Goal: Task Accomplishment & Management: Complete application form

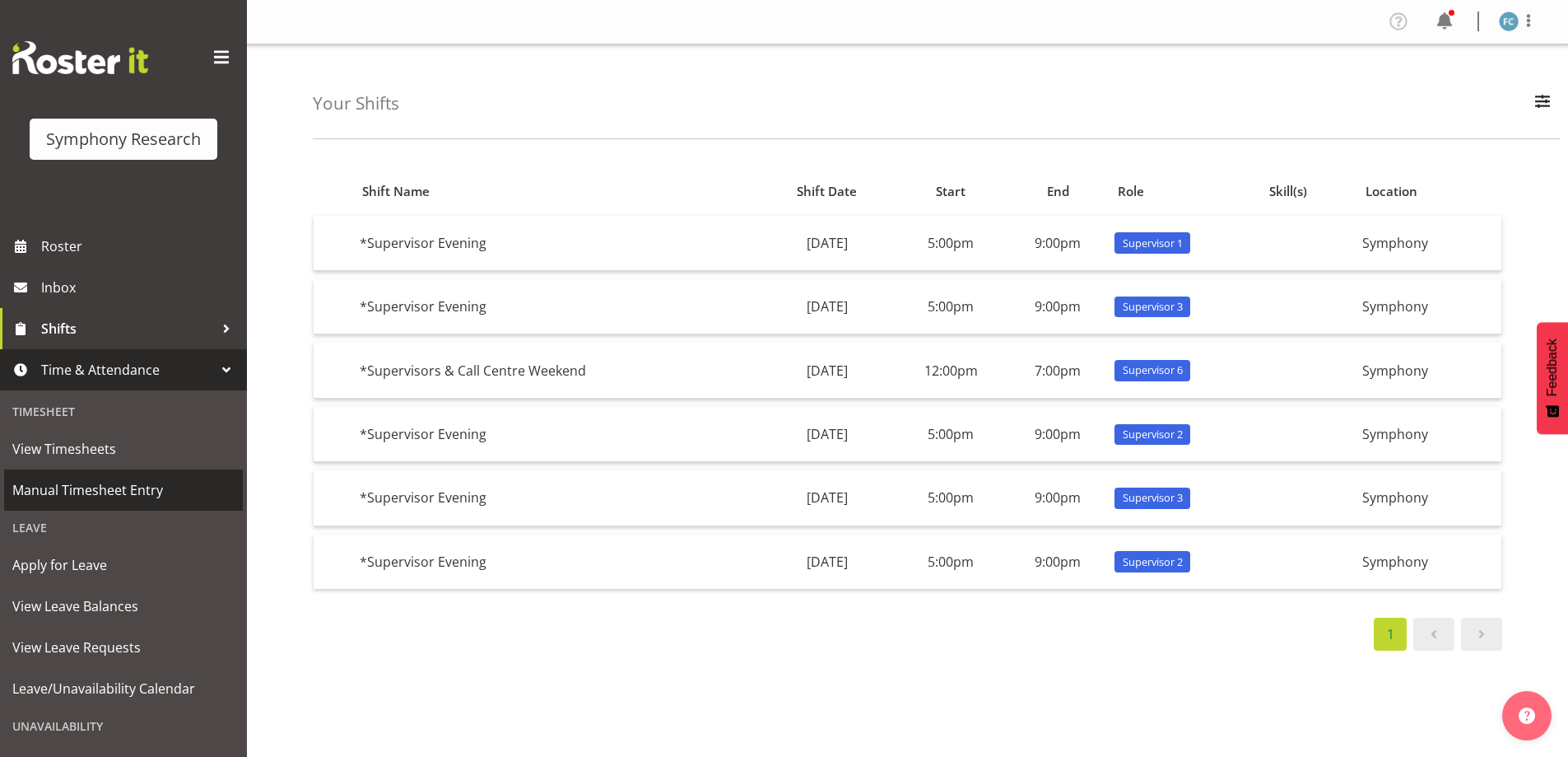
click at [173, 498] on span "Manual Timesheet Entry" at bounding box center [123, 490] width 222 height 25
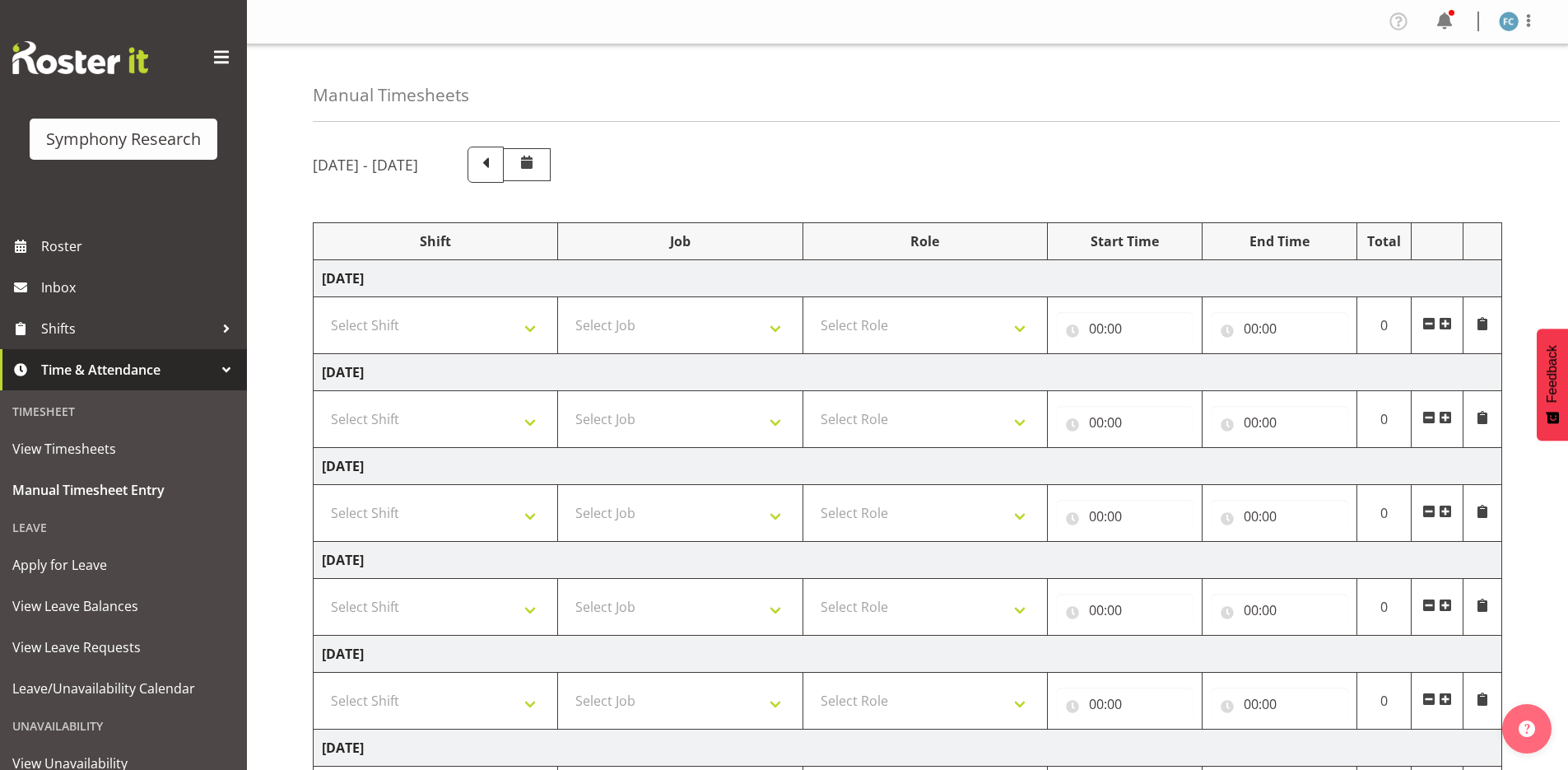
click at [1445, 603] on span at bounding box center [1445, 605] width 13 height 13
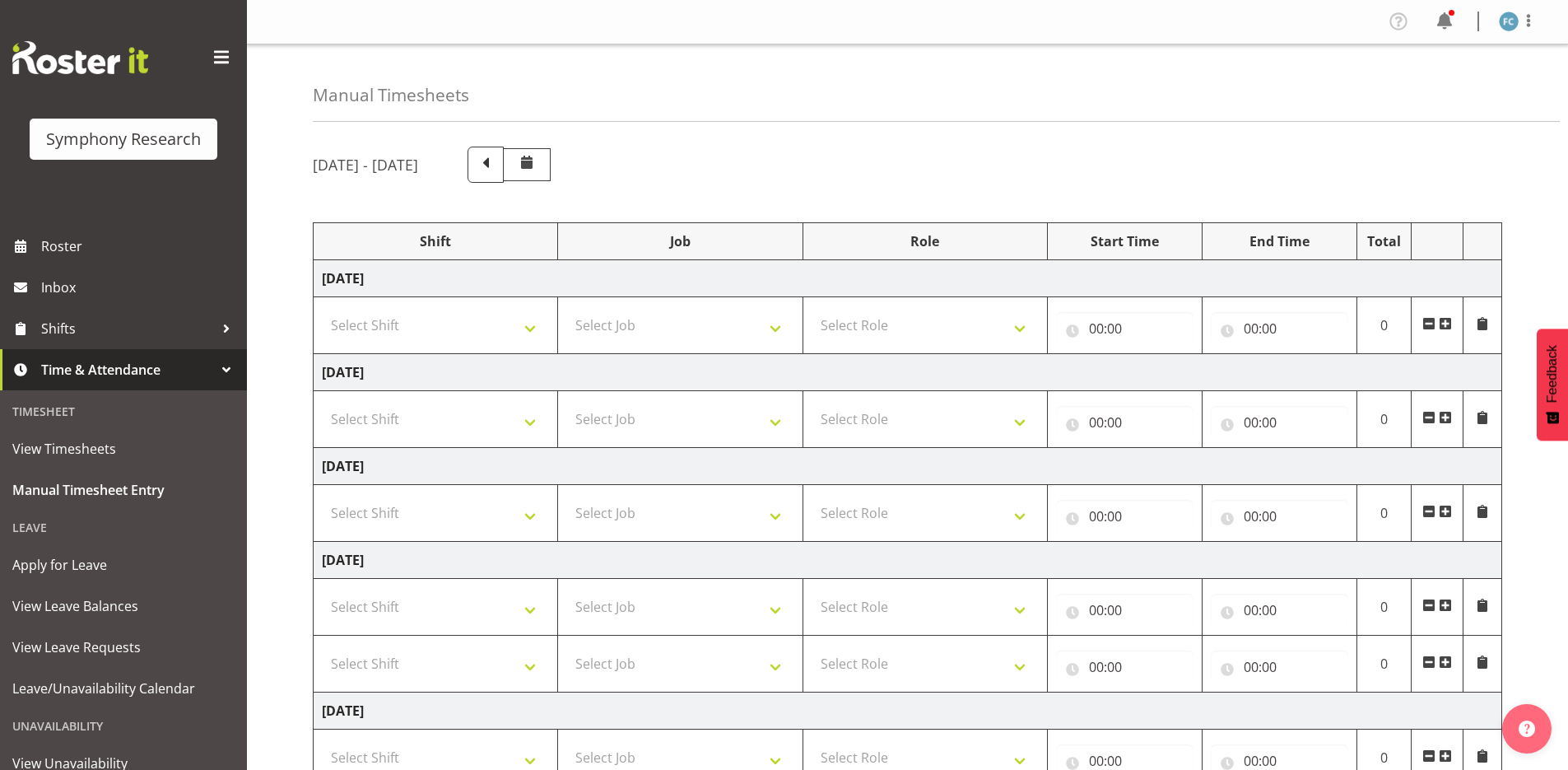
click at [1445, 603] on span at bounding box center [1445, 605] width 13 height 13
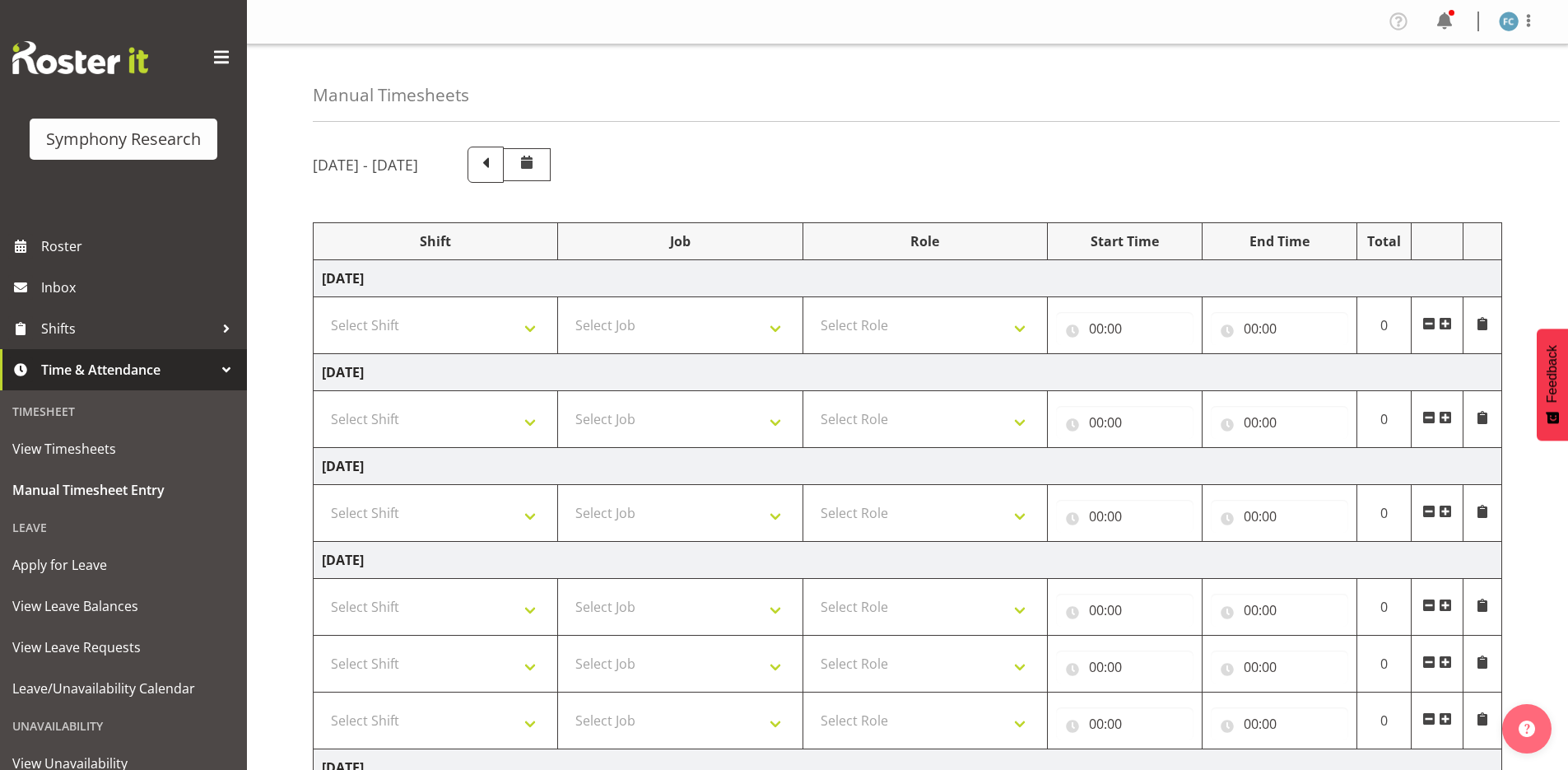
click at [1445, 603] on span at bounding box center [1445, 605] width 13 height 13
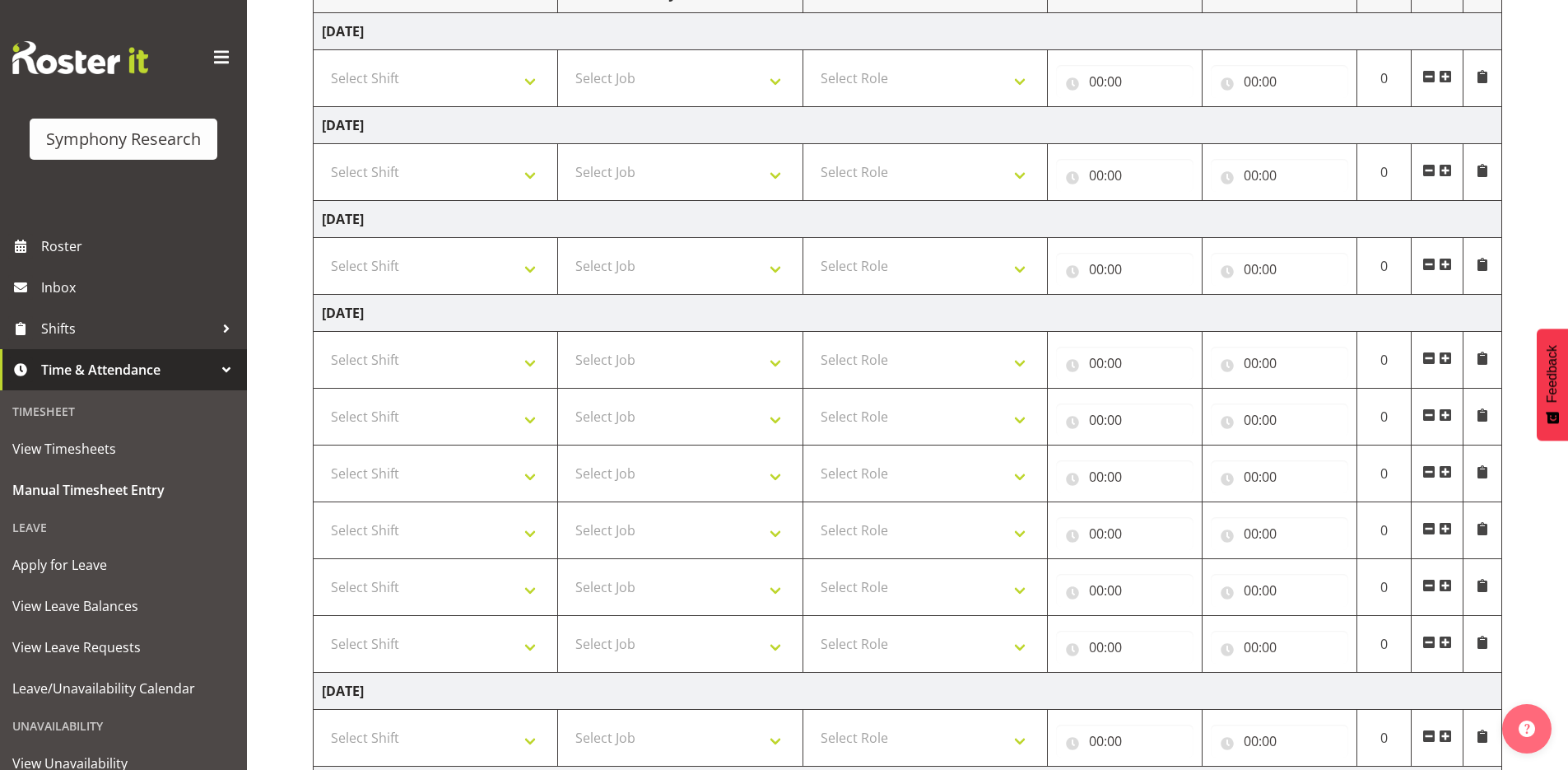
click at [1444, 355] on span at bounding box center [1445, 358] width 13 height 13
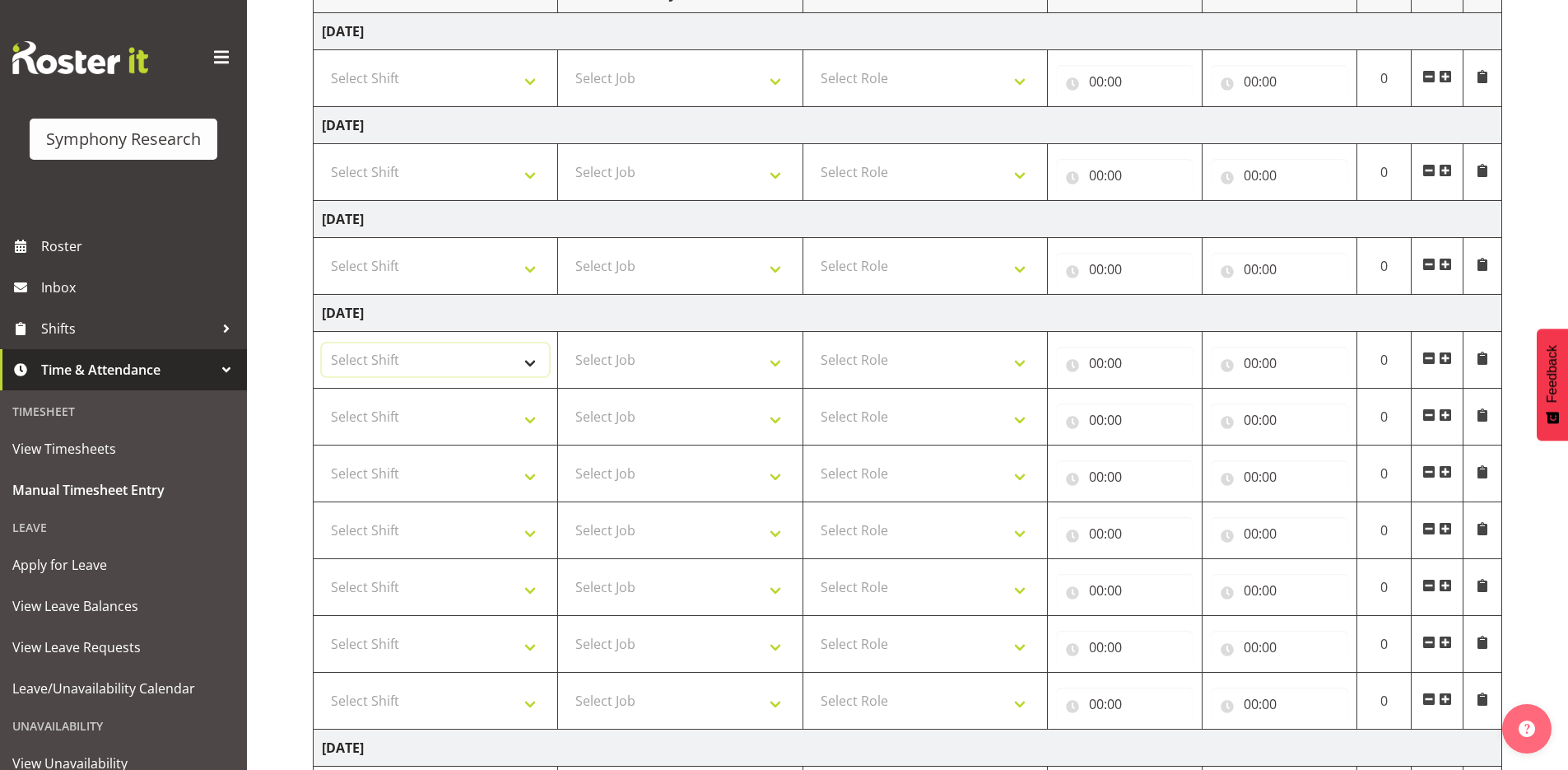
click at [532, 363] on select "Select Shift !!Weekend Residential (Roster IT Shift Label) *Business 9/10am ~ 4…" at bounding box center [436, 359] width 228 height 33
select select "48116"
click at [322, 343] on select "Select Shift !!Weekend Residential (Roster IT Shift Label) *Business 9/10am ~ 4…" at bounding box center [436, 359] width 228 height 33
click at [526, 421] on select "Select Shift !!Weekend Residential (Roster IT Shift Label) *Business 9/10am ~ 4…" at bounding box center [436, 416] width 228 height 33
select select "48116"
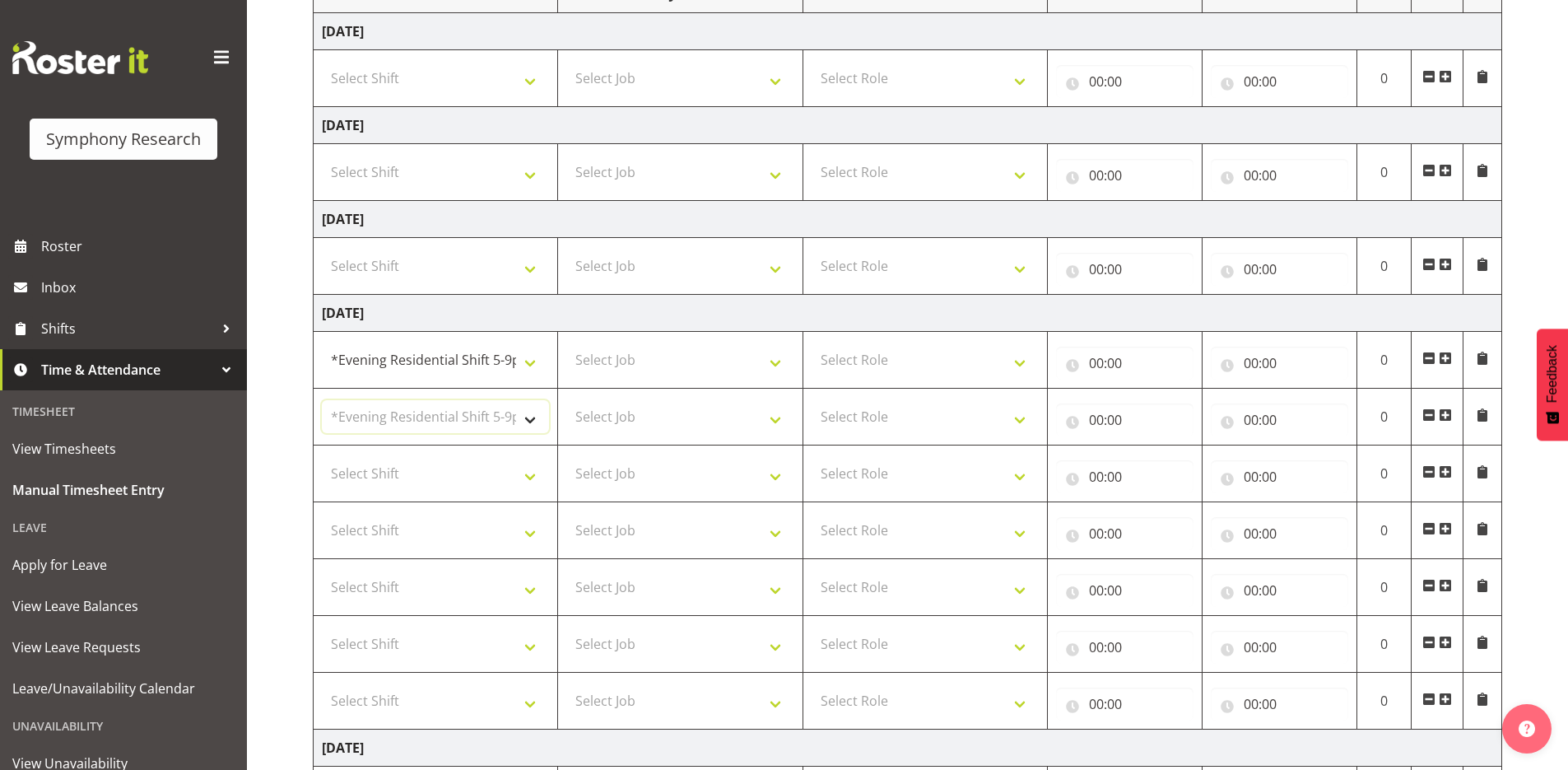
click at [322, 400] on select "Select Shift !!Weekend Residential (Roster IT Shift Label) *Business 9/10am ~ 4…" at bounding box center [436, 416] width 228 height 33
click at [526, 479] on select "Select Shift !!Weekend Residential (Roster IT Shift Label) *Business 9/10am ~ 4…" at bounding box center [436, 473] width 228 height 33
select select "48116"
click at [322, 457] on select "Select Shift !!Weekend Residential (Roster IT Shift Label) *Business 9/10am ~ 4…" at bounding box center [436, 473] width 228 height 33
click at [525, 531] on select "Select Shift !!Weekend Residential (Roster IT Shift Label) *Business 9/10am ~ 4…" at bounding box center [436, 530] width 228 height 33
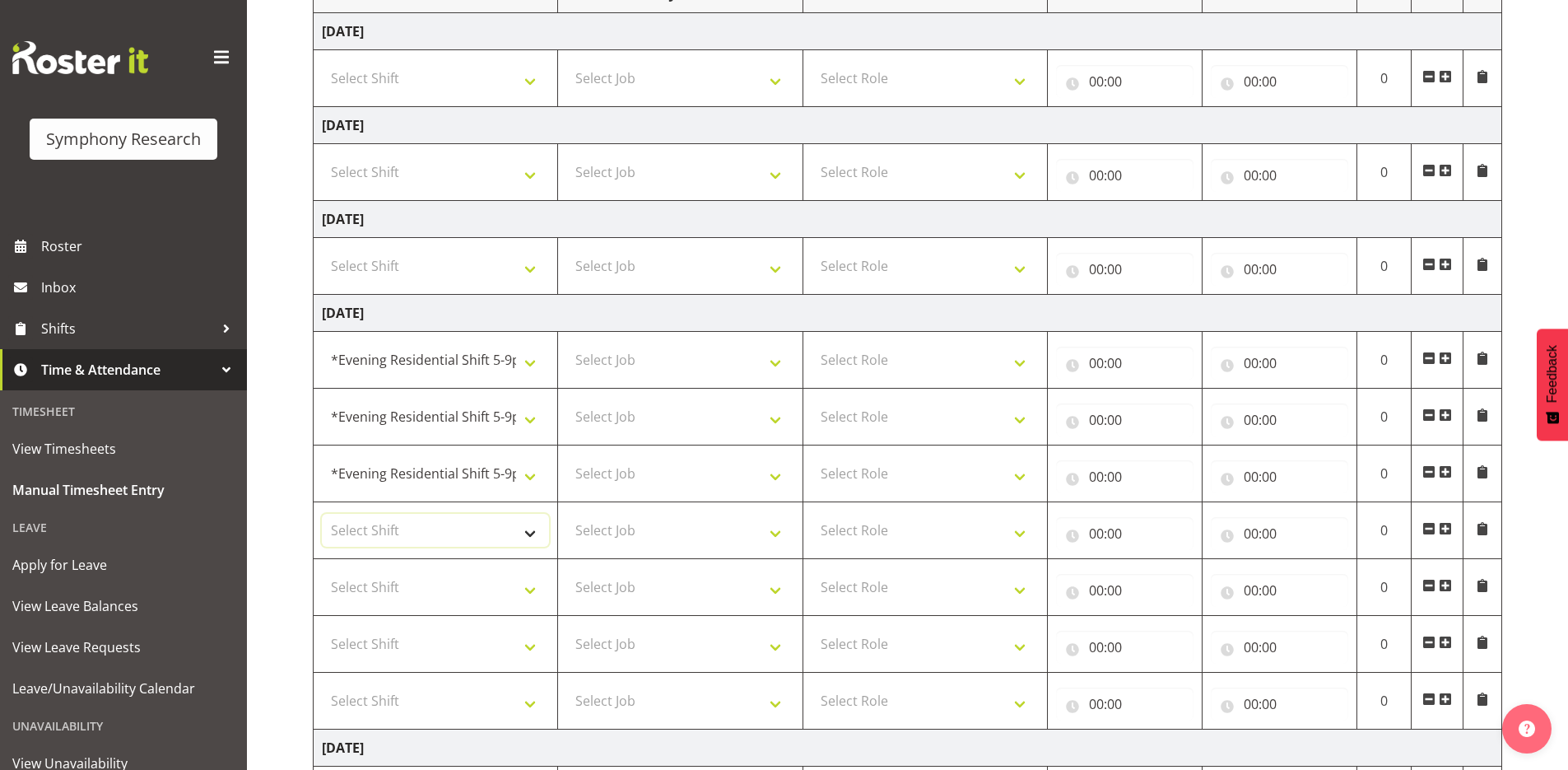
select select "48116"
click at [322, 514] on select "Select Shift !!Weekend Residential (Roster IT Shift Label) *Business 9/10am ~ 4…" at bounding box center [436, 530] width 228 height 33
click at [526, 589] on select "Select Shift !!Weekend Residential (Roster IT Shift Label) *Business 9/10am ~ 4…" at bounding box center [436, 587] width 228 height 33
select select "48116"
click at [322, 571] on select "Select Shift !!Weekend Residential (Roster IT Shift Label) *Business 9/10am ~ 4…" at bounding box center [436, 587] width 228 height 33
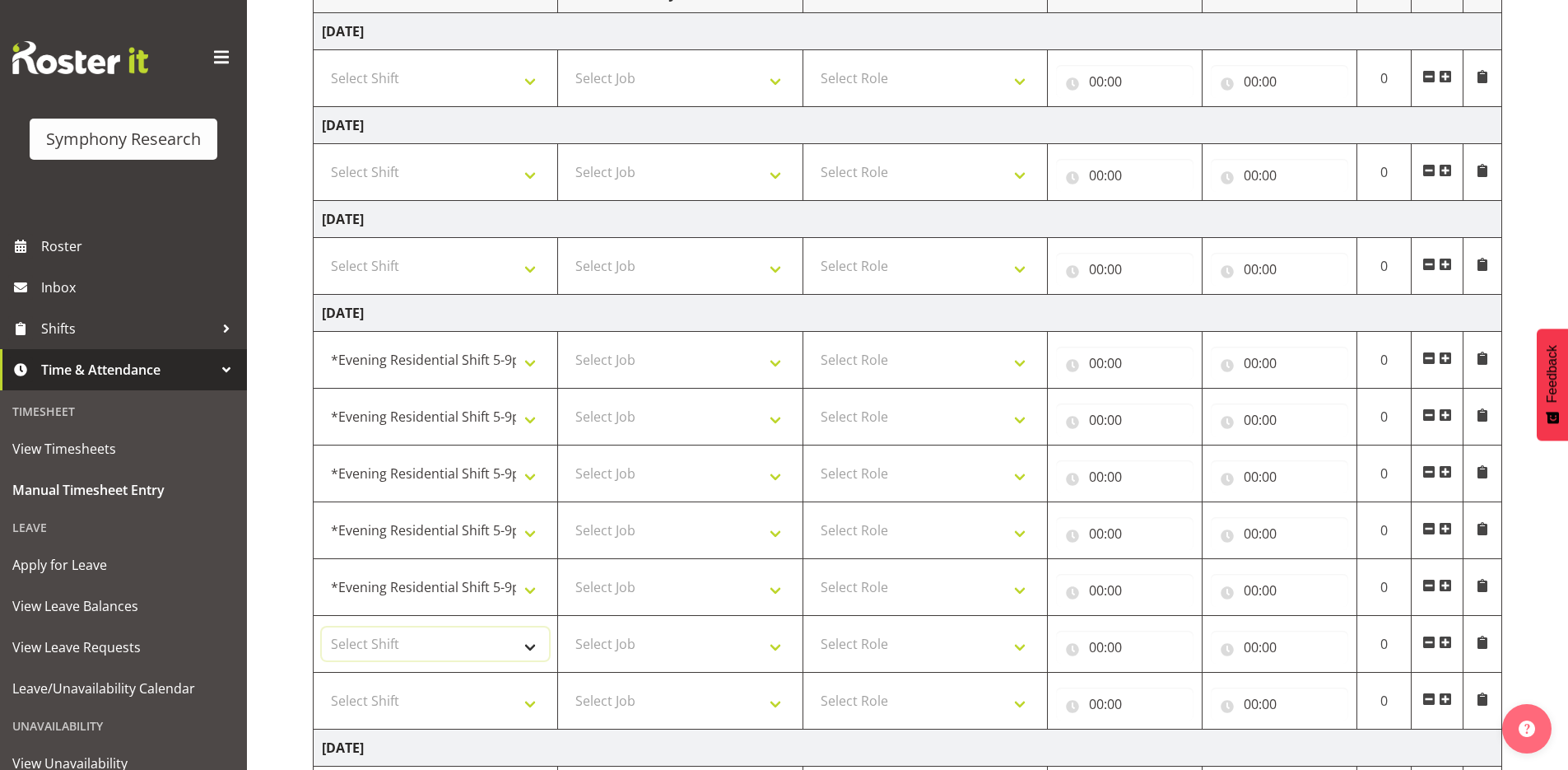
click at [533, 645] on select "Select Shift !!Weekend Residential (Roster IT Shift Label) *Business 9/10am ~ 4…" at bounding box center [436, 643] width 228 height 33
select select "48116"
click at [322, 627] on select "Select Shift !!Weekend Residential (Roster IT Shift Label) *Business 9/10am ~ 4…" at bounding box center [436, 643] width 228 height 33
click at [532, 706] on select "Select Shift !!Weekend Residential (Roster IT Shift Label) *Business 9/10am ~ 4…" at bounding box center [436, 700] width 228 height 33
select select "48116"
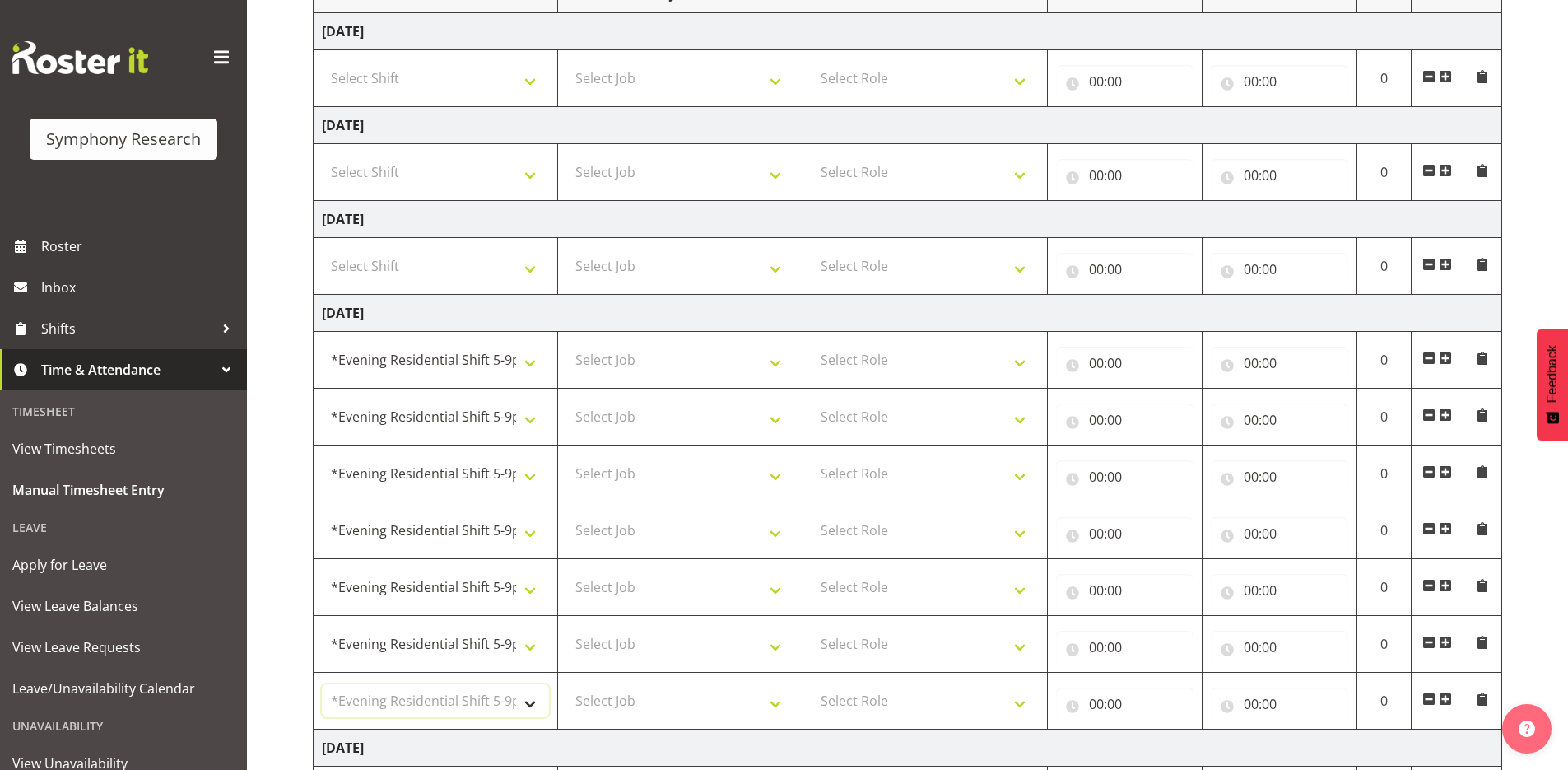
click at [322, 684] on select "Select Shift !!Weekend Residential (Roster IT Shift Label) *Business 9/10am ~ 4…" at bounding box center [436, 700] width 228 height 33
click at [775, 361] on select "Select Job 550060 IF Admin 553492 World Poll Aus Wave 2 Main 2025 553493 World …" at bounding box center [680, 359] width 228 height 33
select select "9426"
click at [566, 343] on select "Select Job 550060 IF Admin 553492 World Poll Aus Wave 2 Main 2025 553493 World …" at bounding box center [680, 359] width 228 height 33
click at [1020, 362] on select "Select Role Supervisor Briefing Interviewing" at bounding box center [926, 359] width 228 height 33
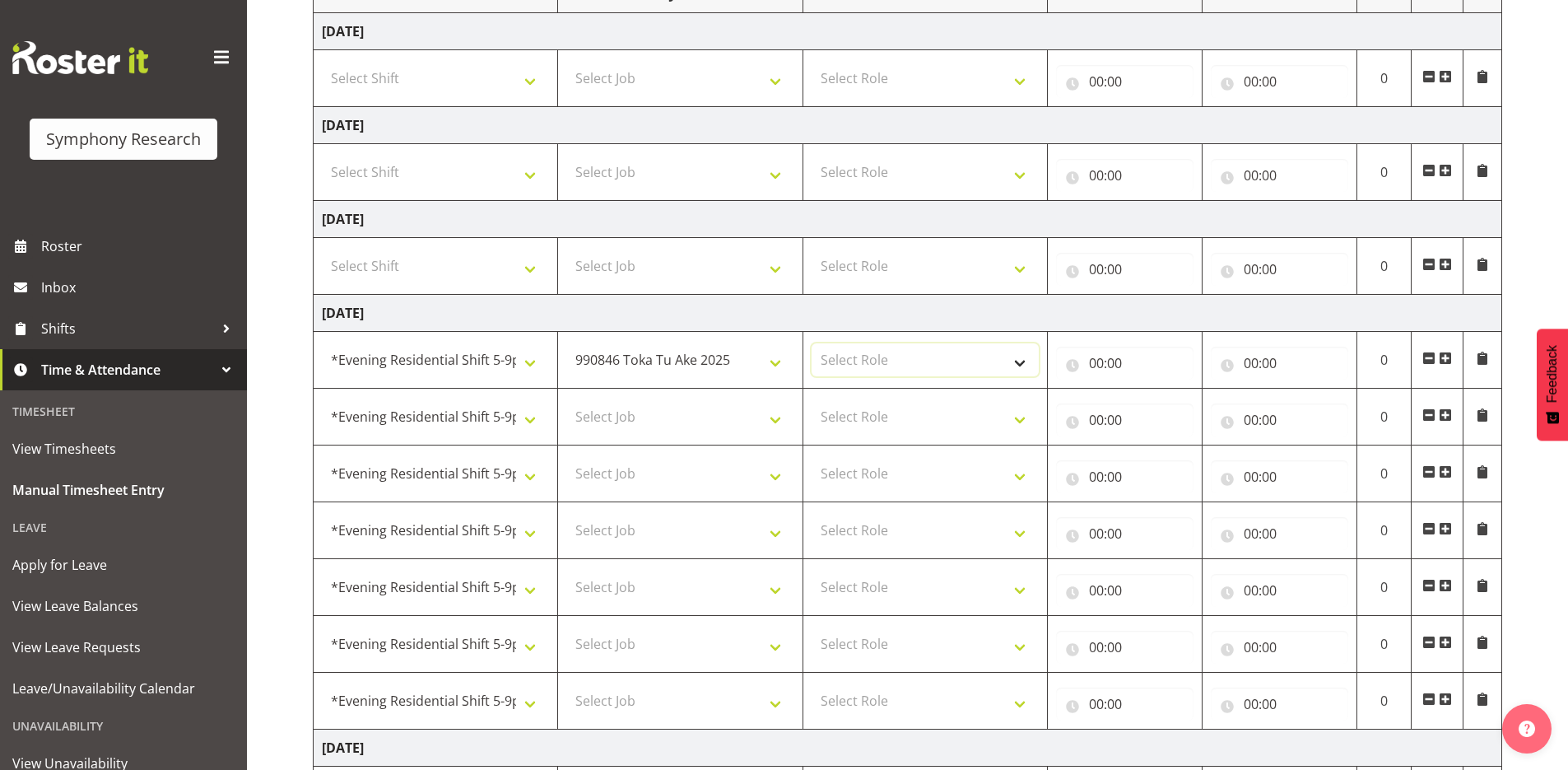
select select "45"
click at [812, 343] on select "Select Role Supervisor Briefing Interviewing" at bounding box center [926, 359] width 228 height 33
click at [1027, 424] on select "Select Role Supervisor Briefing Interviewing" at bounding box center [926, 416] width 228 height 33
select select "45"
click at [812, 400] on select "Select Role Supervisor Briefing Interviewing" at bounding box center [926, 416] width 228 height 33
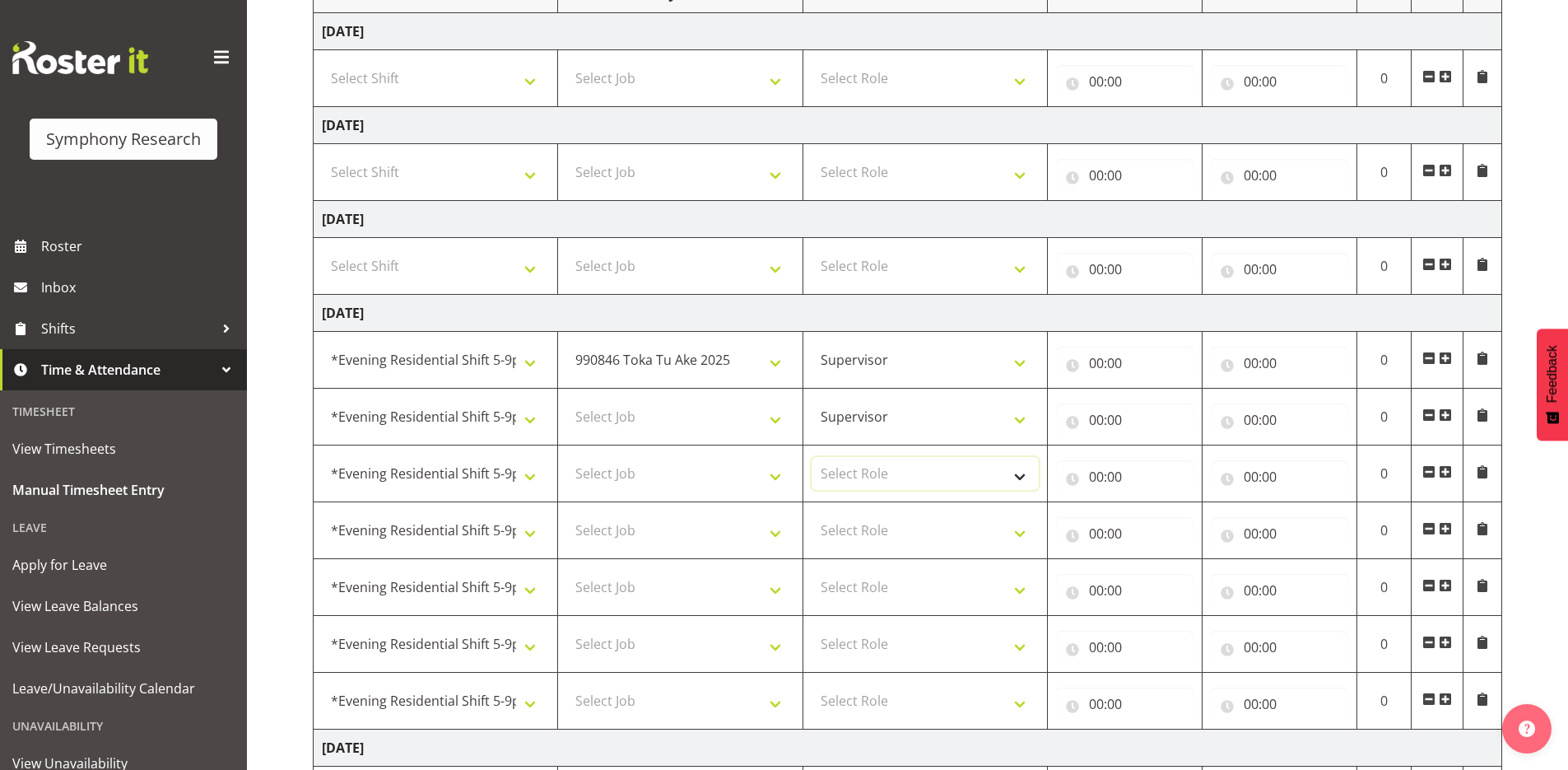
click at [1015, 472] on select "Select Role Supervisor Briefing Interviewing" at bounding box center [926, 473] width 228 height 33
select select "45"
click at [812, 457] on select "Select Role Supervisor Briefing Interviewing" at bounding box center [926, 473] width 228 height 33
click at [1019, 530] on select "Select Role Supervisor Briefing Interviewing" at bounding box center [926, 530] width 228 height 33
select select "45"
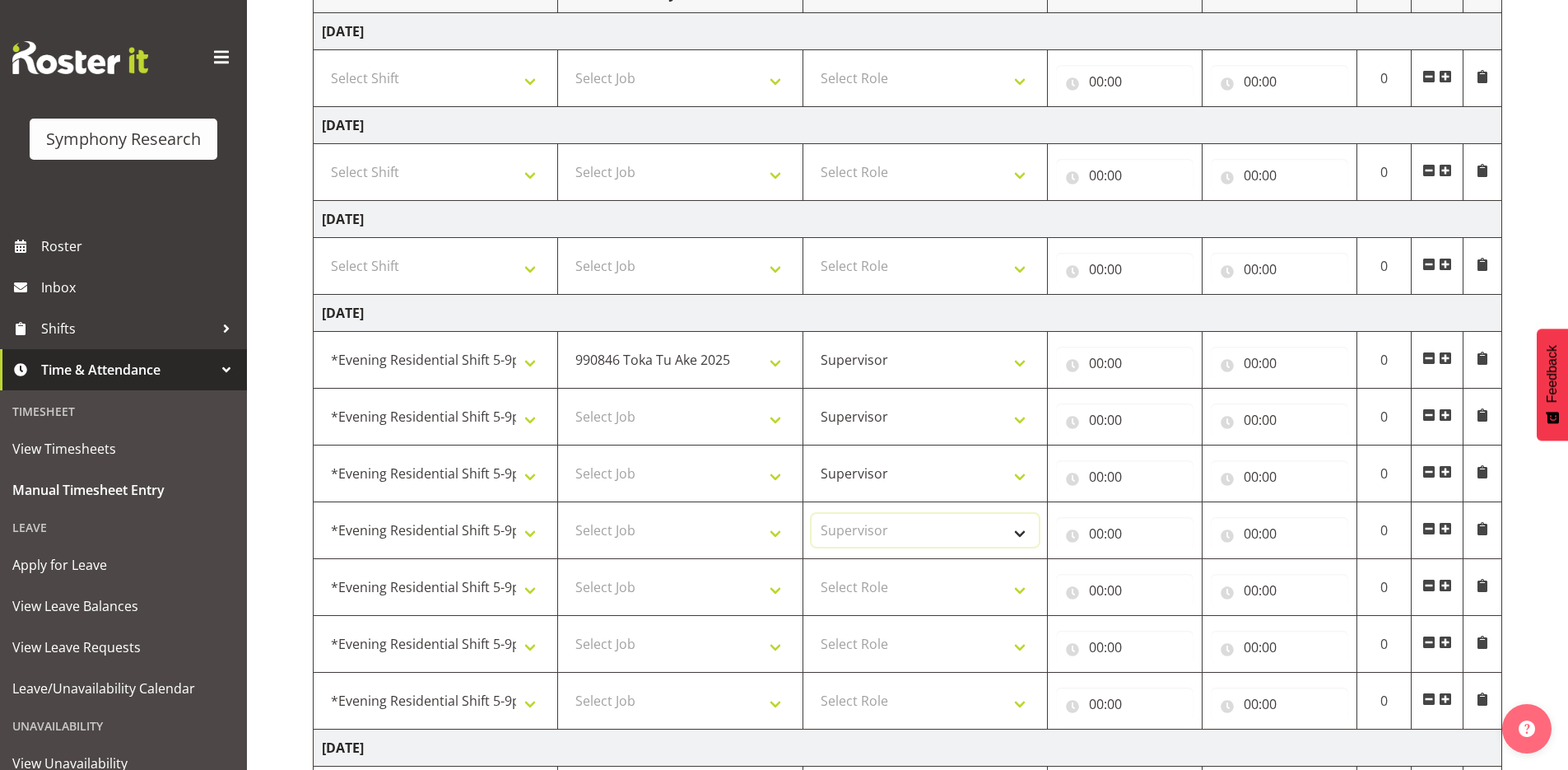
click at [812, 514] on select "Select Role Supervisor Briefing Interviewing" at bounding box center [926, 530] width 228 height 33
click at [1015, 589] on select "Select Role Supervisor Briefing Interviewing" at bounding box center [926, 587] width 228 height 33
select select "45"
click at [812, 571] on select "Select Role Supervisor Briefing Interviewing" at bounding box center [926, 587] width 228 height 33
click at [1023, 650] on select "Select Role Supervisor Briefing Interviewing" at bounding box center [926, 643] width 228 height 33
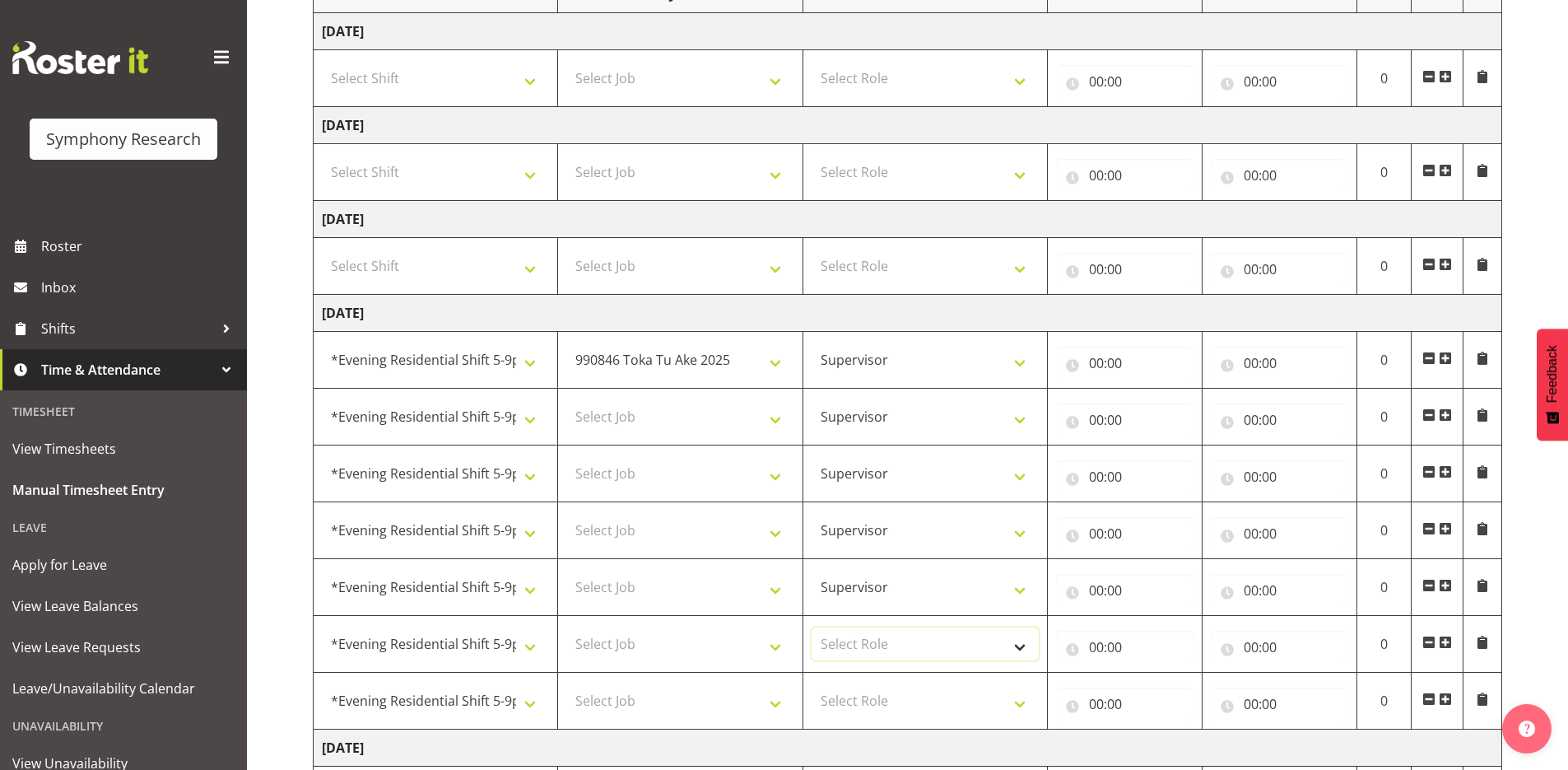
select select "45"
click at [812, 627] on select "Select Role Supervisor Briefing Interviewing" at bounding box center [926, 643] width 228 height 33
click at [1012, 700] on select "Select Role Supervisor Briefing Interviewing" at bounding box center [926, 700] width 228 height 33
select select "45"
click at [812, 684] on select "Select Role Supervisor Briefing Interviewing" at bounding box center [926, 700] width 228 height 33
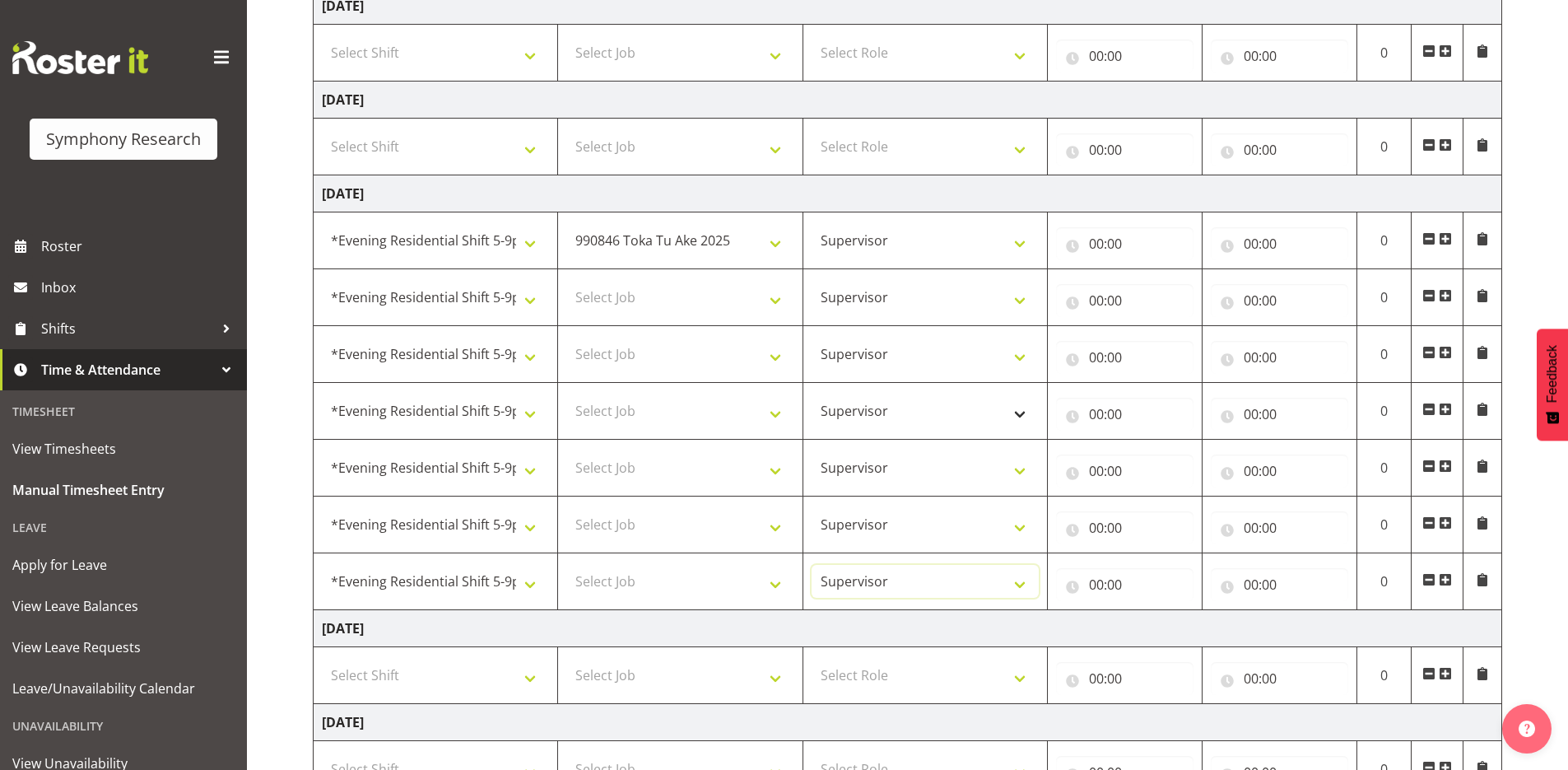
scroll to position [494, 0]
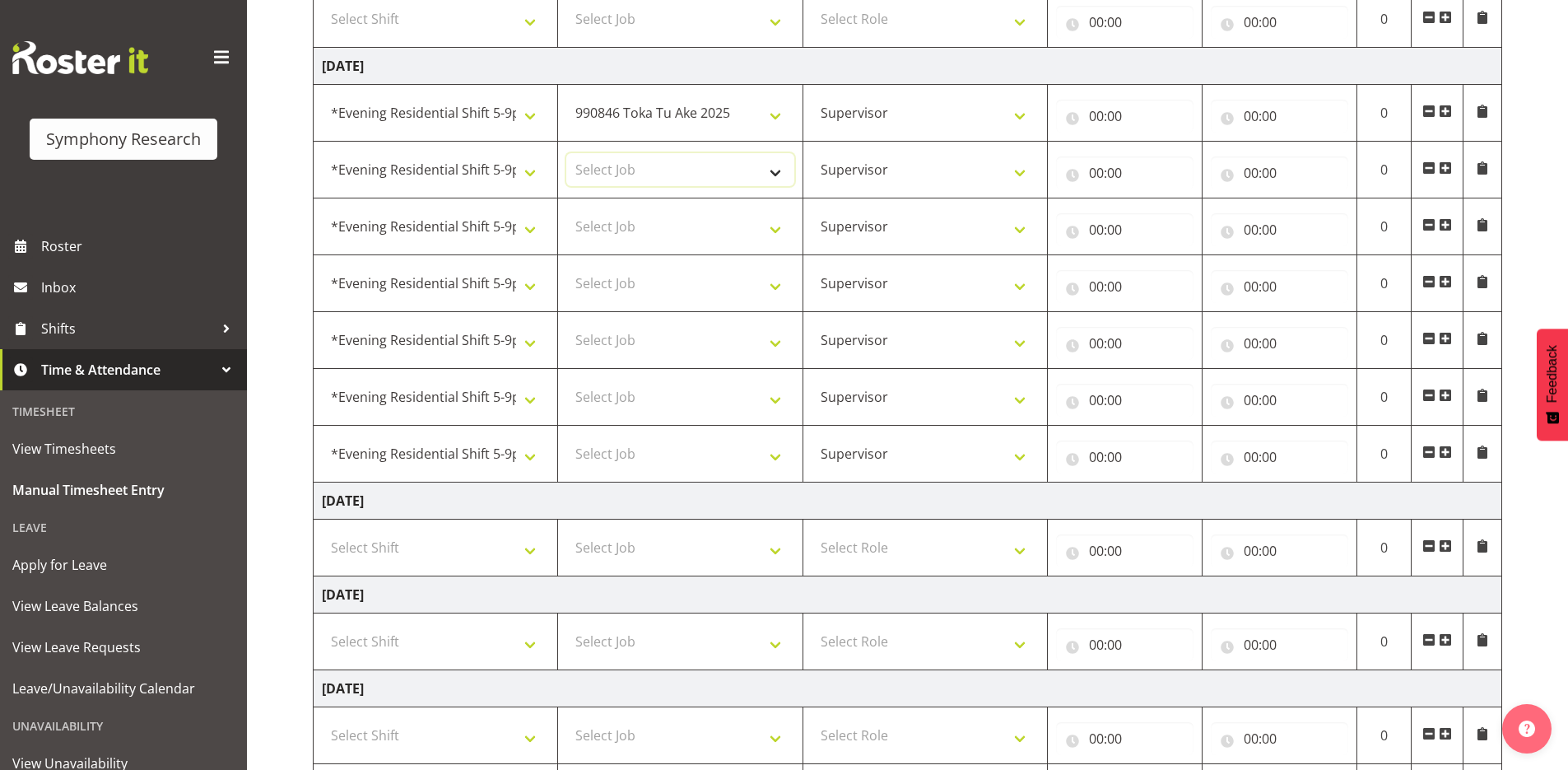
click at [773, 170] on select "Select Job 550060 IF Admin 553492 World Poll Aus Wave 2 Main 2025 553493 World …" at bounding box center [680, 169] width 228 height 33
select select "10633"
click at [566, 153] on select "Select Job 550060 IF Admin 553492 World Poll Aus Wave 2 Main 2025 553493 World …" at bounding box center [680, 169] width 228 height 33
click at [775, 230] on select "Select Job 550060 IF Admin 553492 World Poll Aus Wave 2 Main 2025 553493 World …" at bounding box center [680, 226] width 228 height 33
select select "10731"
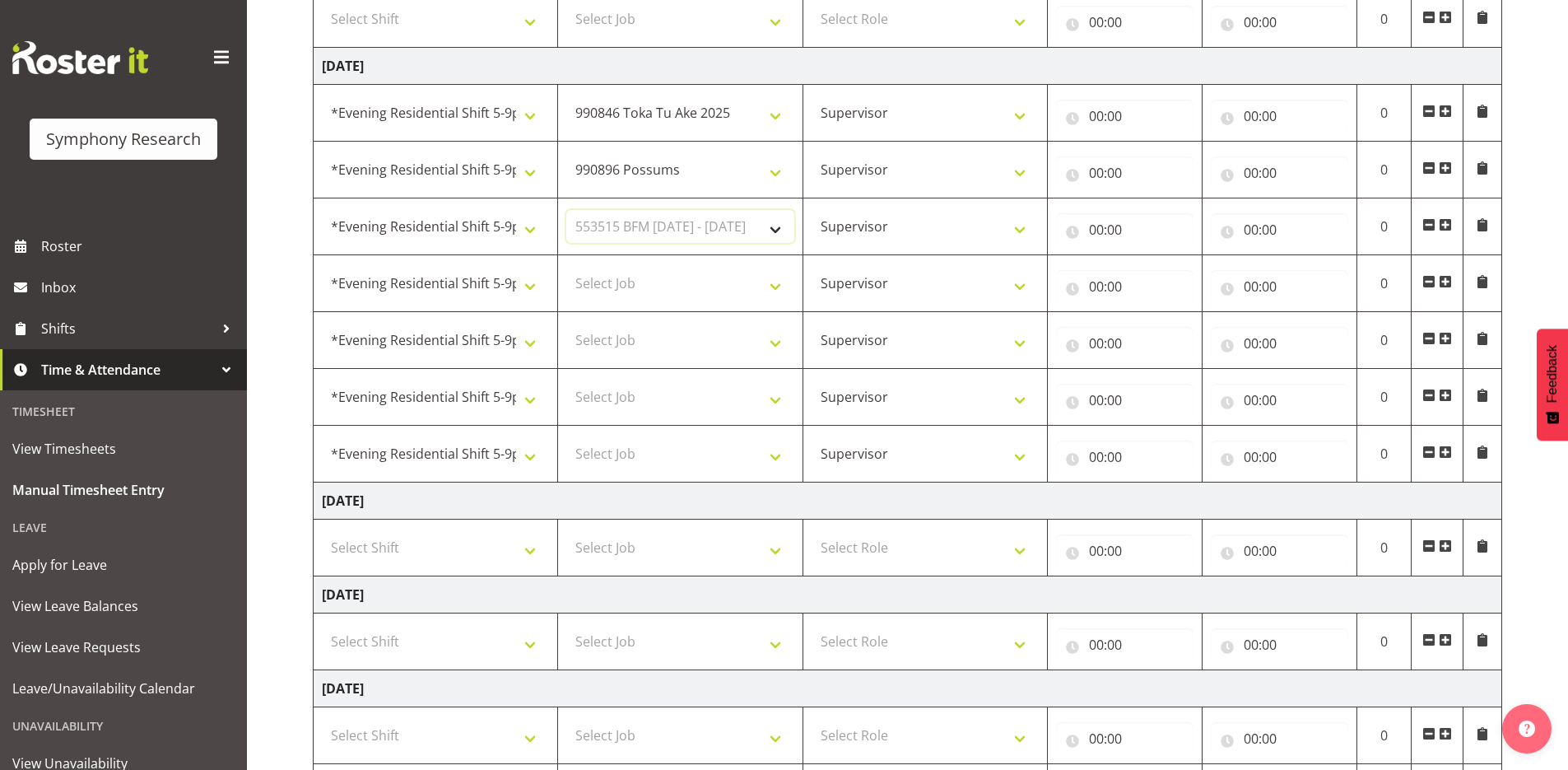
click at [566, 210] on select "Select Job 550060 IF Admin 553492 World Poll Aus Wave 2 Main 2025 553493 World …" at bounding box center [680, 226] width 228 height 33
click at [778, 283] on select "Select Job 550060 IF Admin 553492 World Poll Aus Wave 2 Main 2025 553493 World …" at bounding box center [680, 282] width 228 height 33
select select "10587"
click at [566, 266] on select "Select Job 550060 IF Admin 553492 World Poll Aus Wave 2 Main 2025 553493 World …" at bounding box center [680, 282] width 228 height 33
click at [774, 347] on select "Select Job 550060 IF Admin 553492 World Poll Aus Wave 2 Main 2025 553493 World …" at bounding box center [680, 340] width 228 height 33
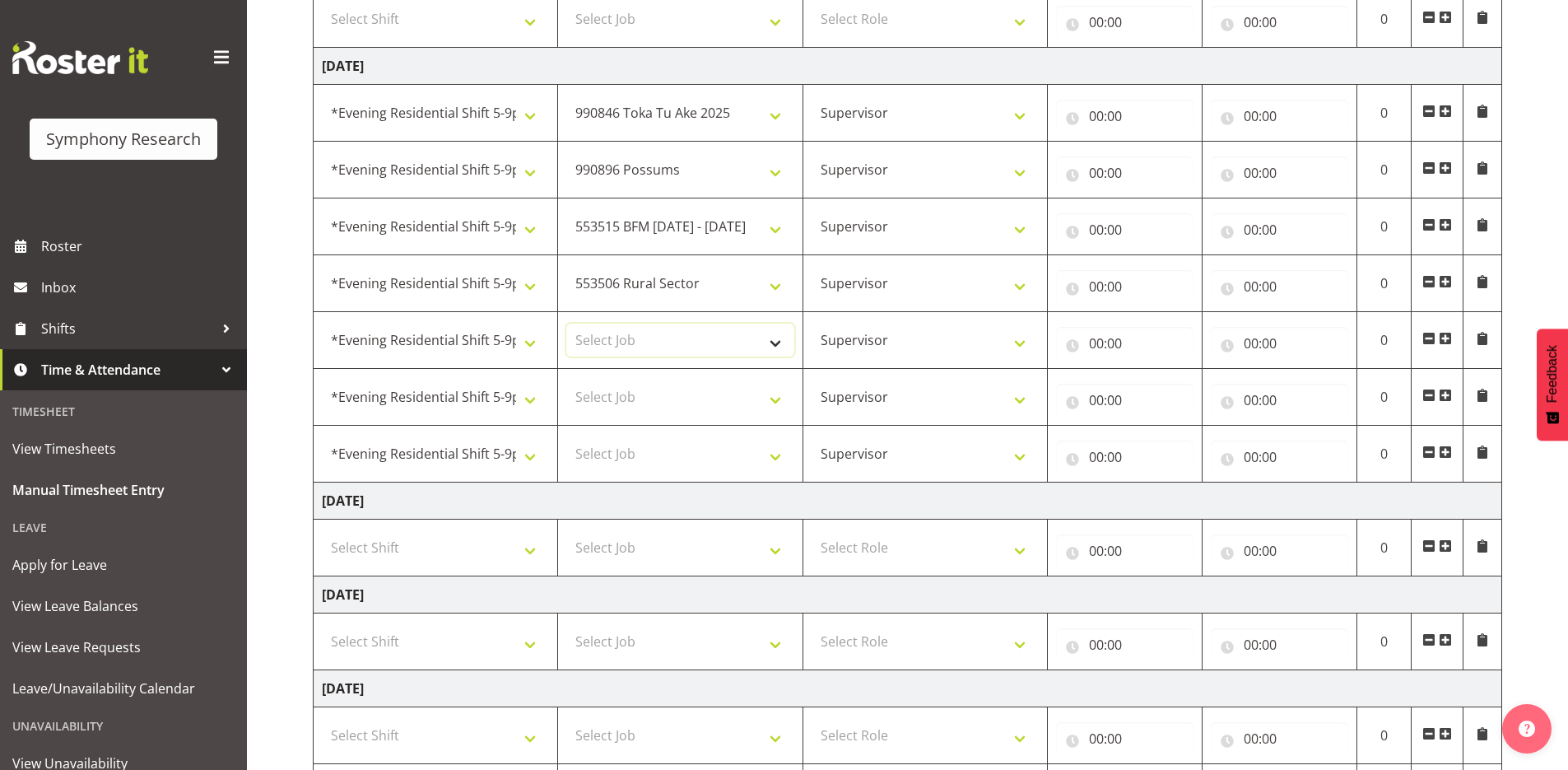
select select "10730"
click at [566, 324] on select "Select Job 550060 IF Admin 553492 World Poll Aus Wave 2 Main 2025 553493 World …" at bounding box center [680, 340] width 228 height 33
click at [765, 407] on select "Select Job 550060 IF Admin 553492 World Poll Aus Wave 2 Main 2025 553493 World …" at bounding box center [680, 396] width 228 height 33
select select "10527"
click at [566, 380] on select "Select Job 550060 IF Admin 553492 World Poll Aus Wave 2 Main 2025 553493 World …" at bounding box center [680, 396] width 228 height 33
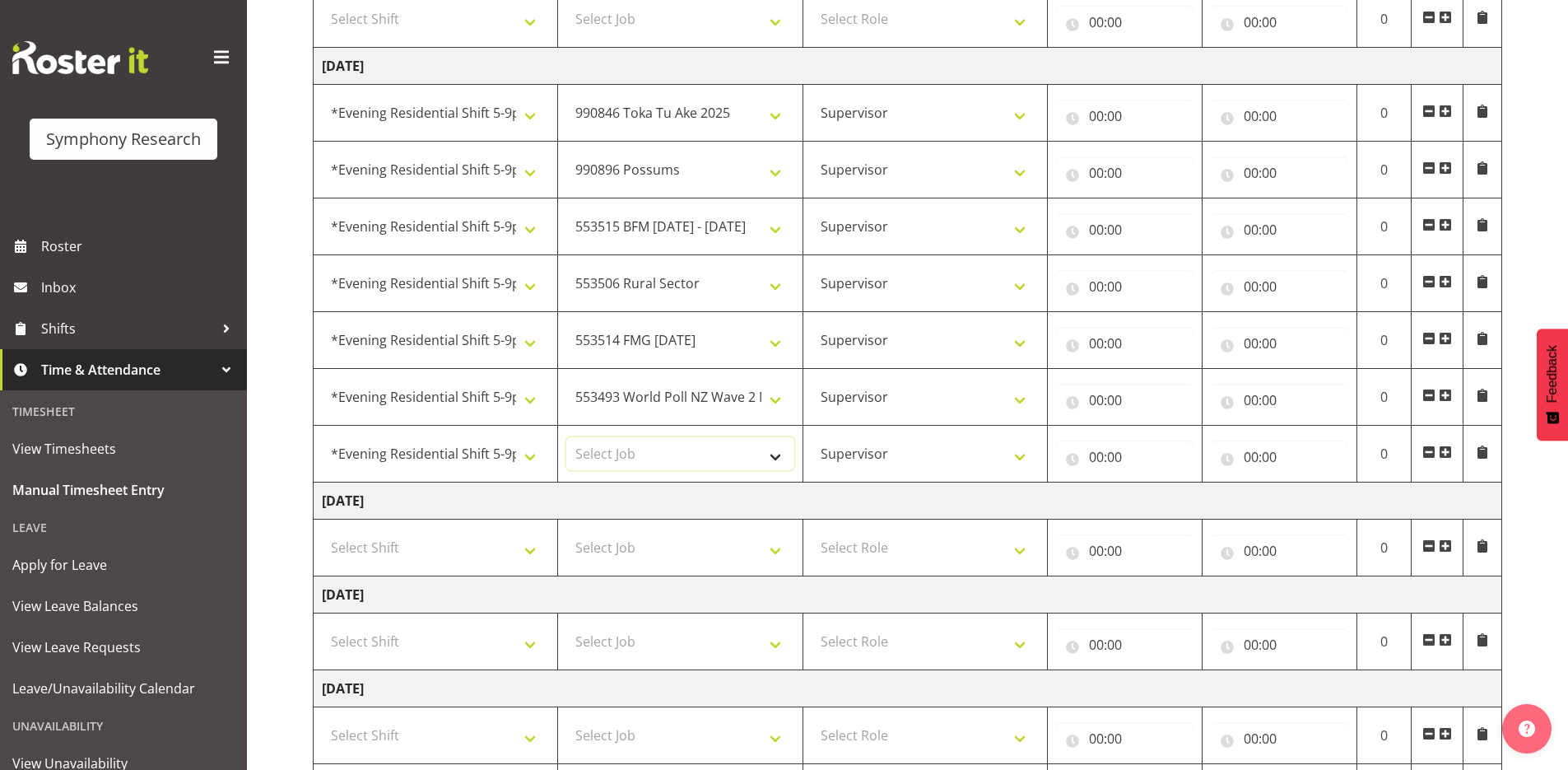
click at [780, 454] on select "Select Job 550060 IF Admin 553492 World Poll Aus Wave 2 Main 2025 553493 World …" at bounding box center [680, 453] width 228 height 33
select select "10499"
click at [566, 437] on select "Select Job 550060 IF Admin 553492 World Poll Aus Wave 2 Main 2025 553493 World …" at bounding box center [680, 453] width 228 height 33
click at [1071, 118] on input "00:00" at bounding box center [1125, 116] width 138 height 33
click at [1167, 158] on select "00 01 02 03 04 05 06 07 08 09 10 11 12 13 14 15 16 17 18 19 20 21 22 23" at bounding box center [1169, 159] width 37 height 33
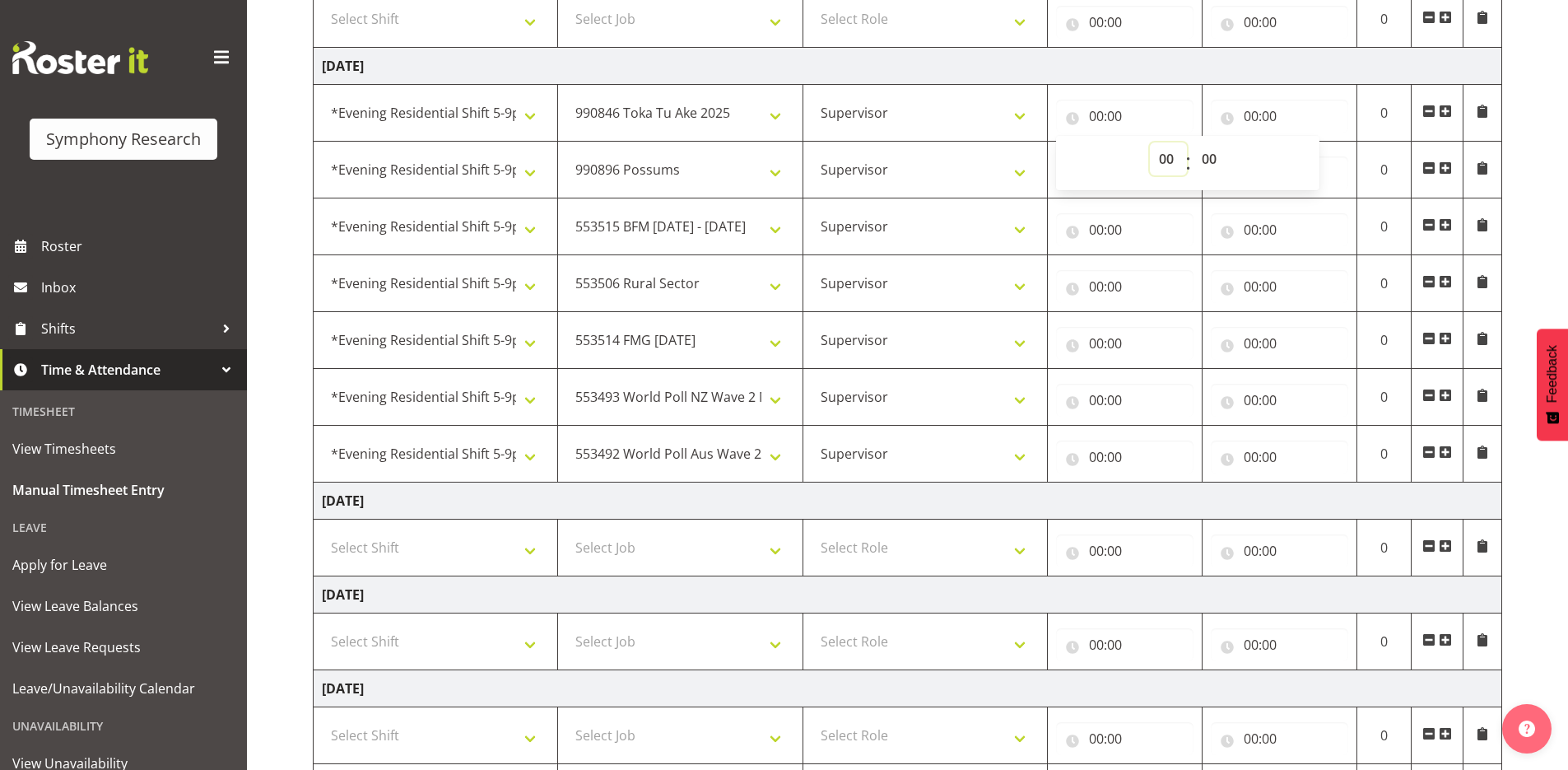
select select "17"
click at [1150, 143] on select "00 01 02 03 04 05 06 07 08 09 10 11 12 13 14 15 16 17 18 19 20 21 22 23" at bounding box center [1169, 159] width 37 height 33
type input "17:00"
click at [1234, 116] on input "00:00" at bounding box center [1280, 116] width 138 height 33
click at [1320, 159] on select "00 01 02 03 04 05 06 07 08 09 10 11 12 13 14 15 16 17 18 19 20 21 22 23" at bounding box center [1324, 159] width 37 height 33
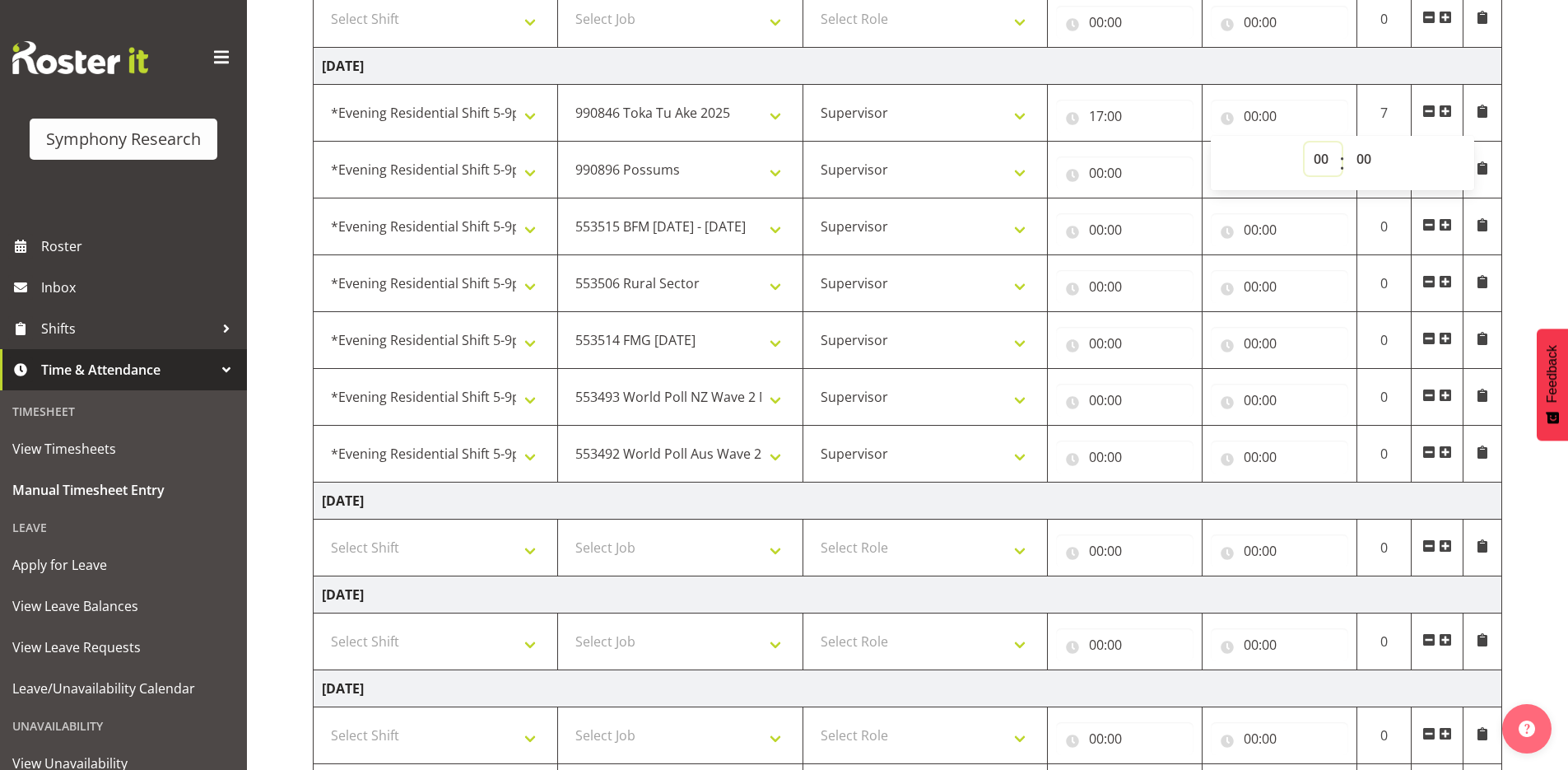
select select "17"
click at [1305, 143] on select "00 01 02 03 04 05 06 07 08 09 10 11 12 13 14 15 16 17 18 19 20 21 22 23" at bounding box center [1324, 159] width 37 height 33
type input "17:00"
click at [1362, 158] on select "00 01 02 03 04 05 06 07 08 09 10 11 12 13 14 15 16 17 18 19 20 21 22 23 24 25 2…" at bounding box center [1366, 159] width 37 height 33
select select "30"
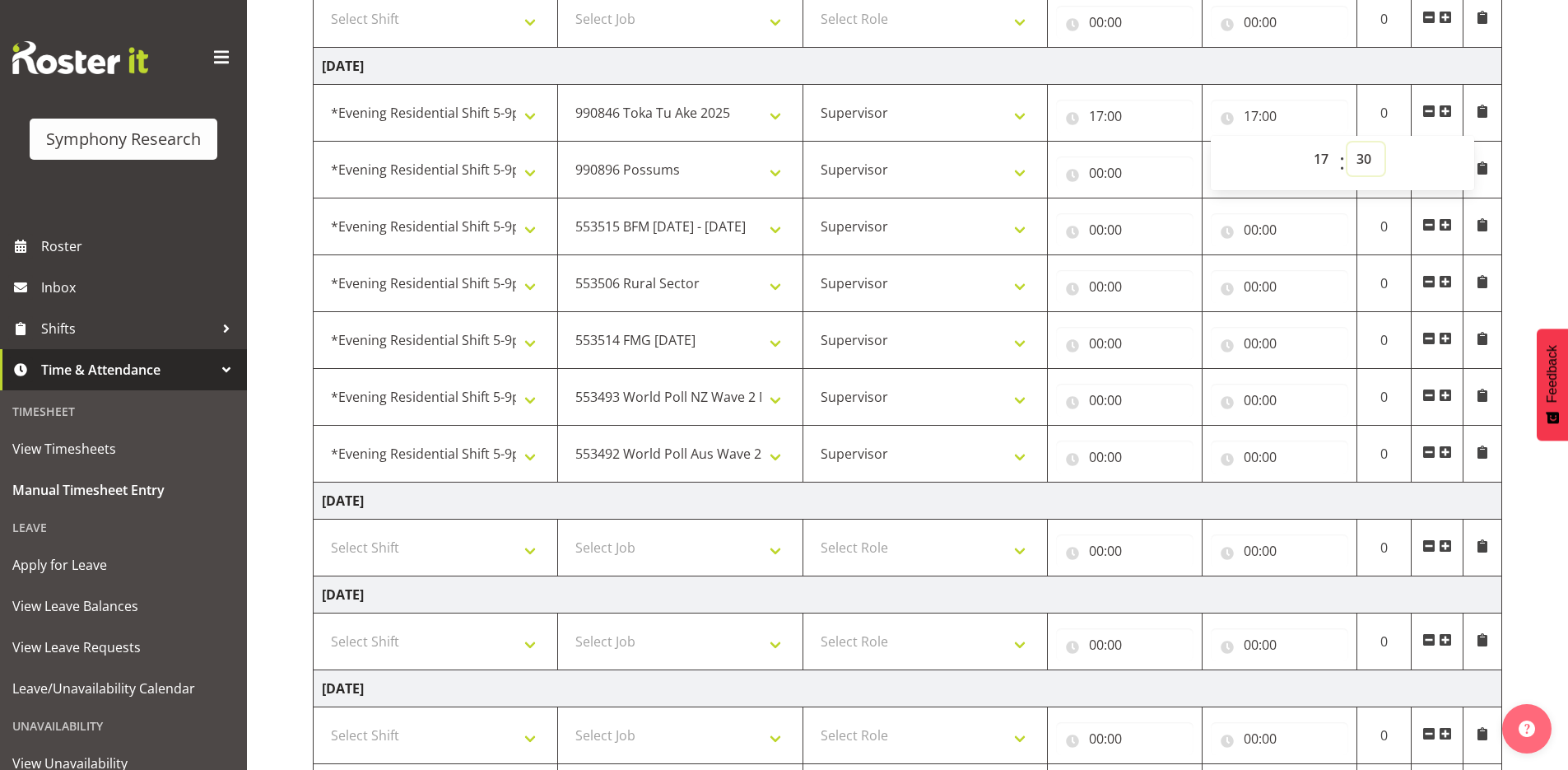
click at [1348, 143] on select "00 01 02 03 04 05 06 07 08 09 10 11 12 13 14 15 16 17 18 19 20 21 22 23 24 25 2…" at bounding box center [1366, 159] width 37 height 33
type input "17:30"
click at [1071, 175] on input "00:00" at bounding box center [1125, 172] width 138 height 33
click at [1163, 213] on select "00 01 02 03 04 05 06 07 08 09 10 11 12 13 14 15 16 17 18 19 20 21 22 23" at bounding box center [1169, 215] width 37 height 33
select select "17"
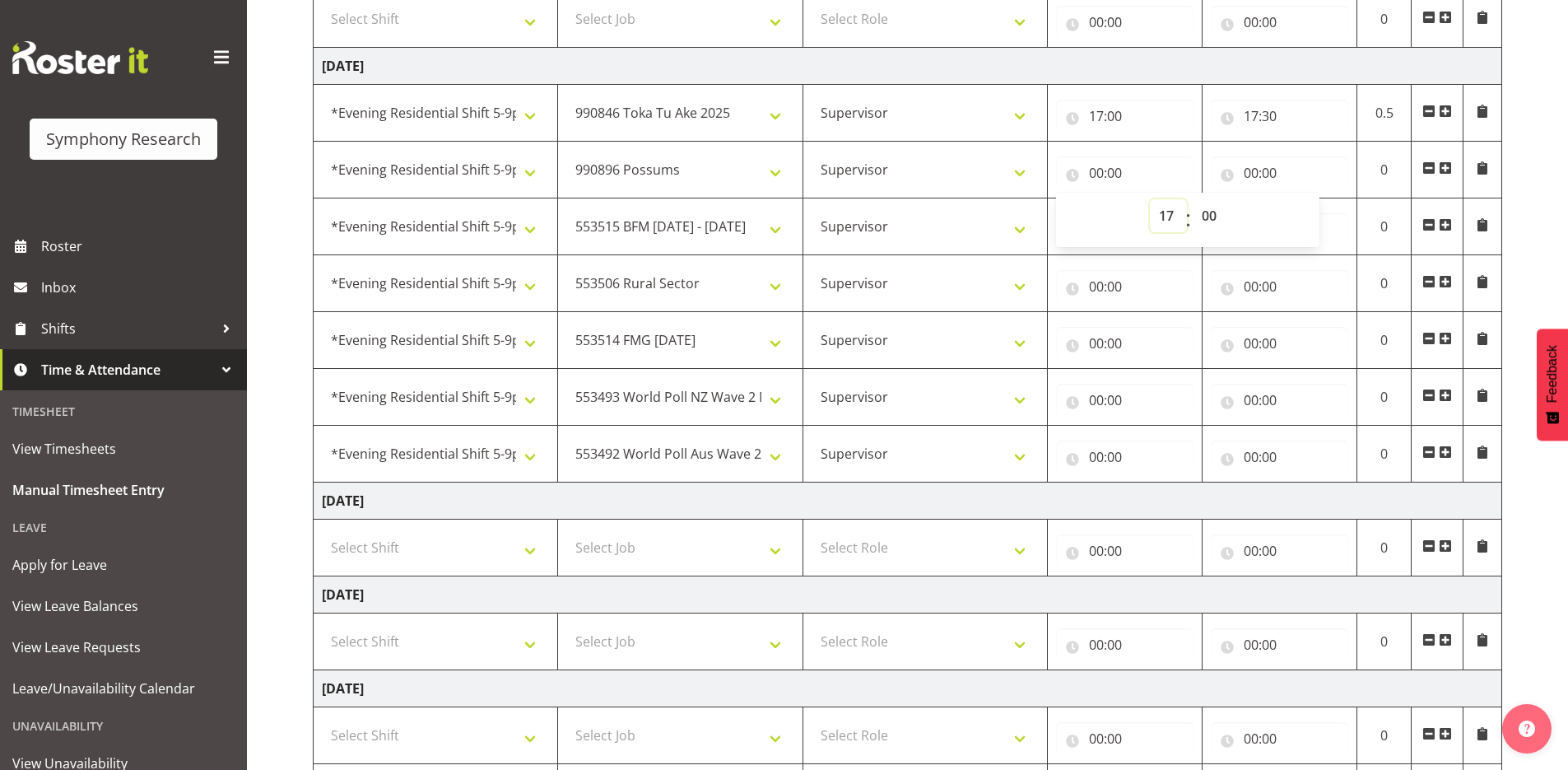
click at [1150, 199] on select "00 01 02 03 04 05 06 07 08 09 10 11 12 13 14 15 16 17 18 19 20 21 22 23" at bounding box center [1169, 215] width 37 height 33
type input "17:00"
click at [1209, 213] on select "00 01 02 03 04 05 06 07 08 09 10 11 12 13 14 15 16 17 18 19 20 21 22 23 24 25 2…" at bounding box center [1212, 215] width 37 height 33
select select "30"
click at [1193, 199] on select "00 01 02 03 04 05 06 07 08 09 10 11 12 13 14 15 16 17 18 19 20 21 22 23 24 25 2…" at bounding box center [1212, 215] width 37 height 33
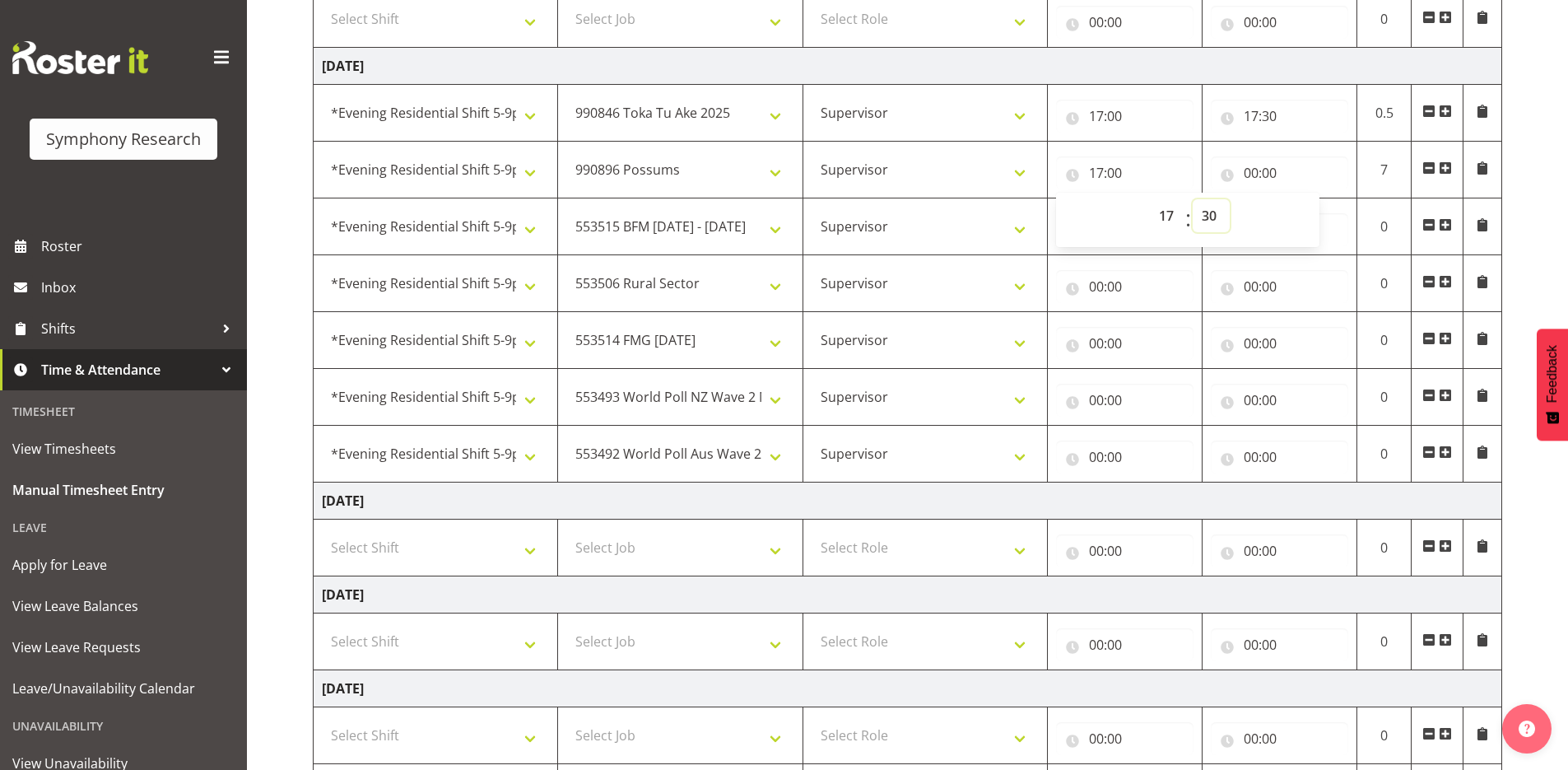
type input "17:30"
click at [1233, 176] on input "00:00" at bounding box center [1280, 172] width 138 height 33
click at [1317, 215] on select "00 01 02 03 04 05 06 07 08 09 10 11 12 13 14 15 16 17 18 19 20 21 22 23" at bounding box center [1324, 215] width 37 height 33
select select "17"
click at [1305, 199] on select "00 01 02 03 04 05 06 07 08 09 10 11 12 13 14 15 16 17 18 19 20 21 22 23" at bounding box center [1324, 215] width 37 height 33
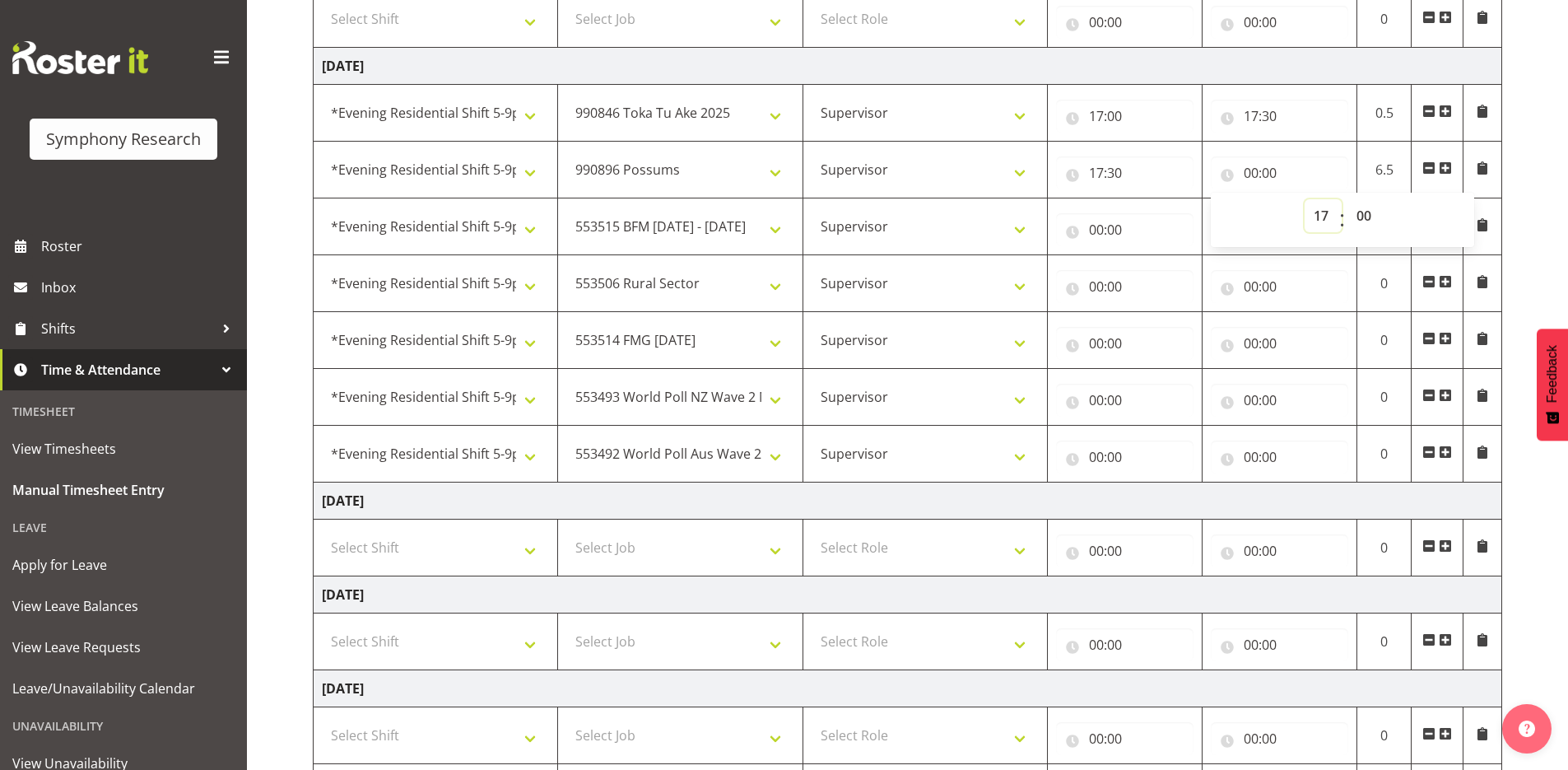
type input "17:00"
click at [1370, 217] on select "00 01 02 03 04 05 06 07 08 09 10 11 12 13 14 15 16 17 18 19 20 21 22 23 24 25 2…" at bounding box center [1366, 215] width 37 height 33
select select "45"
click at [1348, 199] on select "00 01 02 03 04 05 06 07 08 09 10 11 12 13 14 15 16 17 18 19 20 21 22 23 24 25 2…" at bounding box center [1366, 215] width 37 height 33
type input "17:45"
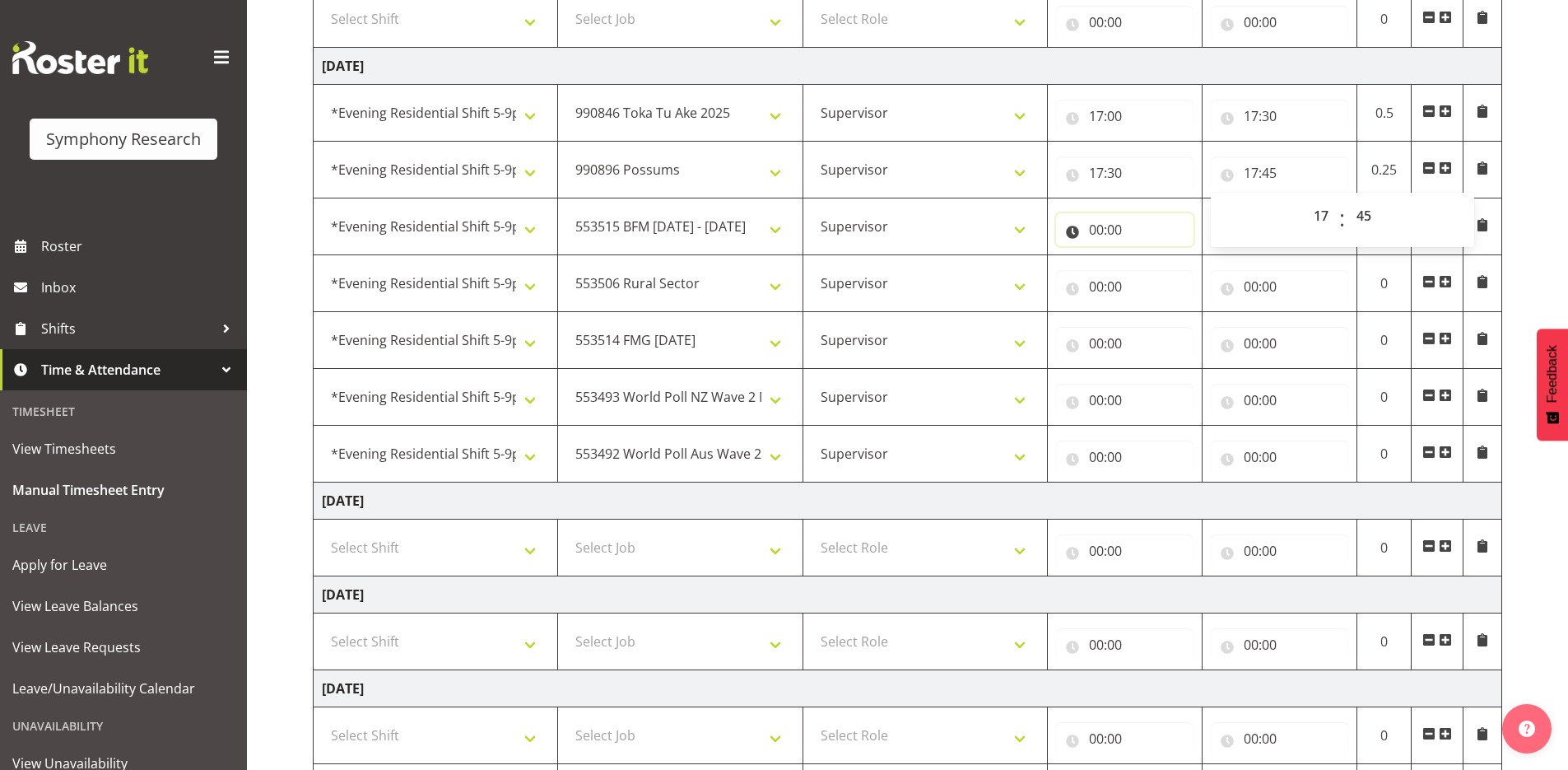
click at [1071, 231] on input "00:00" at bounding box center [1125, 229] width 138 height 33
click at [1169, 274] on select "00 01 02 03 04 05 06 07 08 09 10 11 12 13 14 15 16 17 18 19 20 21 22 23" at bounding box center [1169, 272] width 37 height 33
select select "17"
click at [1150, 256] on select "00 01 02 03 04 05 06 07 08 09 10 11 12 13 14 15 16 17 18 19 20 21 22 23" at bounding box center [1169, 272] width 37 height 33
type input "17:00"
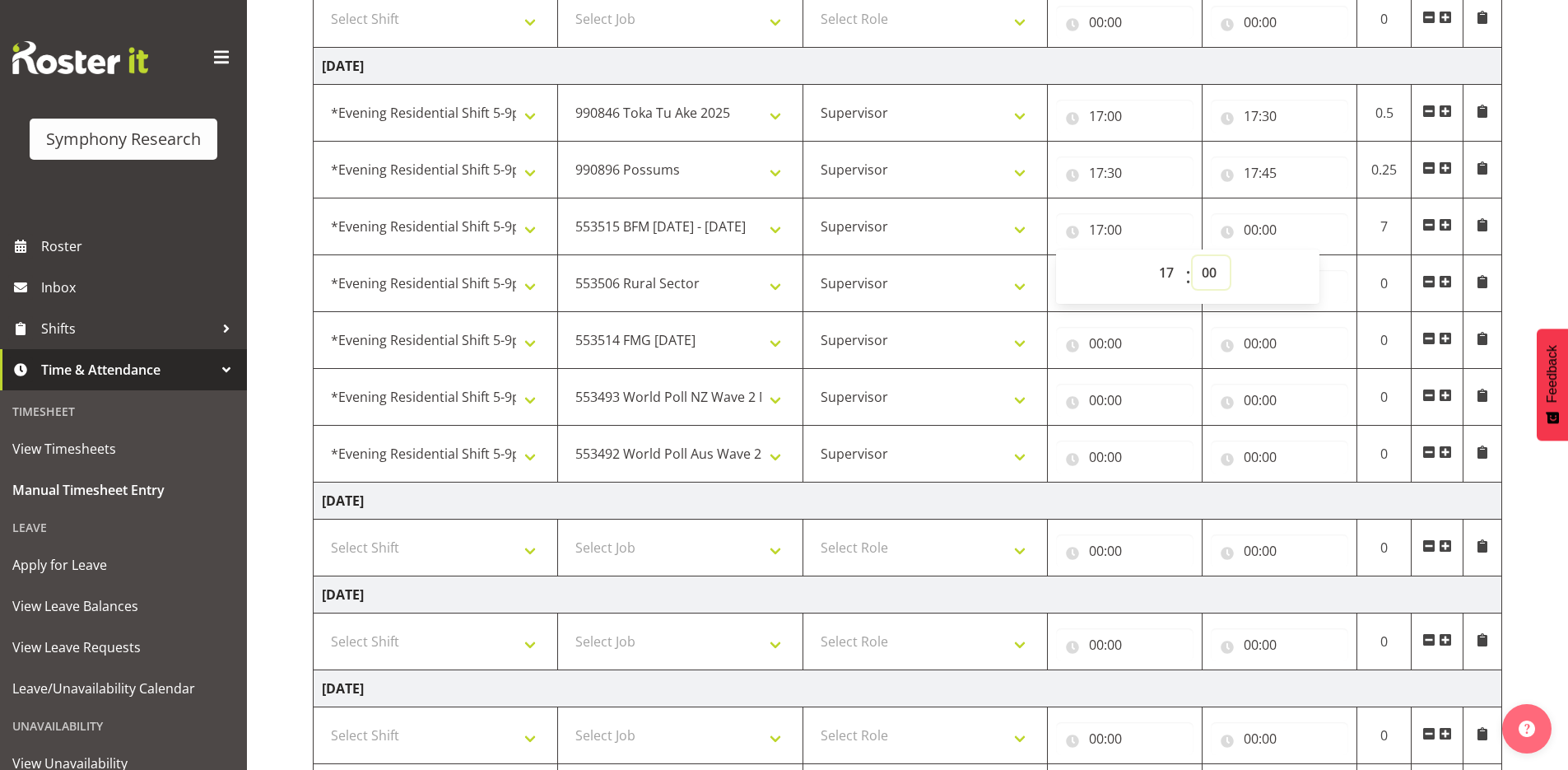
click at [1211, 271] on select "00 01 02 03 04 05 06 07 08 09 10 11 12 13 14 15 16 17 18 19 20 21 22 23 24 25 2…" at bounding box center [1212, 272] width 37 height 33
select select "45"
click at [1193, 256] on select "00 01 02 03 04 05 06 07 08 09 10 11 12 13 14 15 16 17 18 19 20 21 22 23 24 25 2…" at bounding box center [1212, 272] width 37 height 33
type input "17:45"
click at [1232, 233] on input "00:00" at bounding box center [1280, 229] width 138 height 33
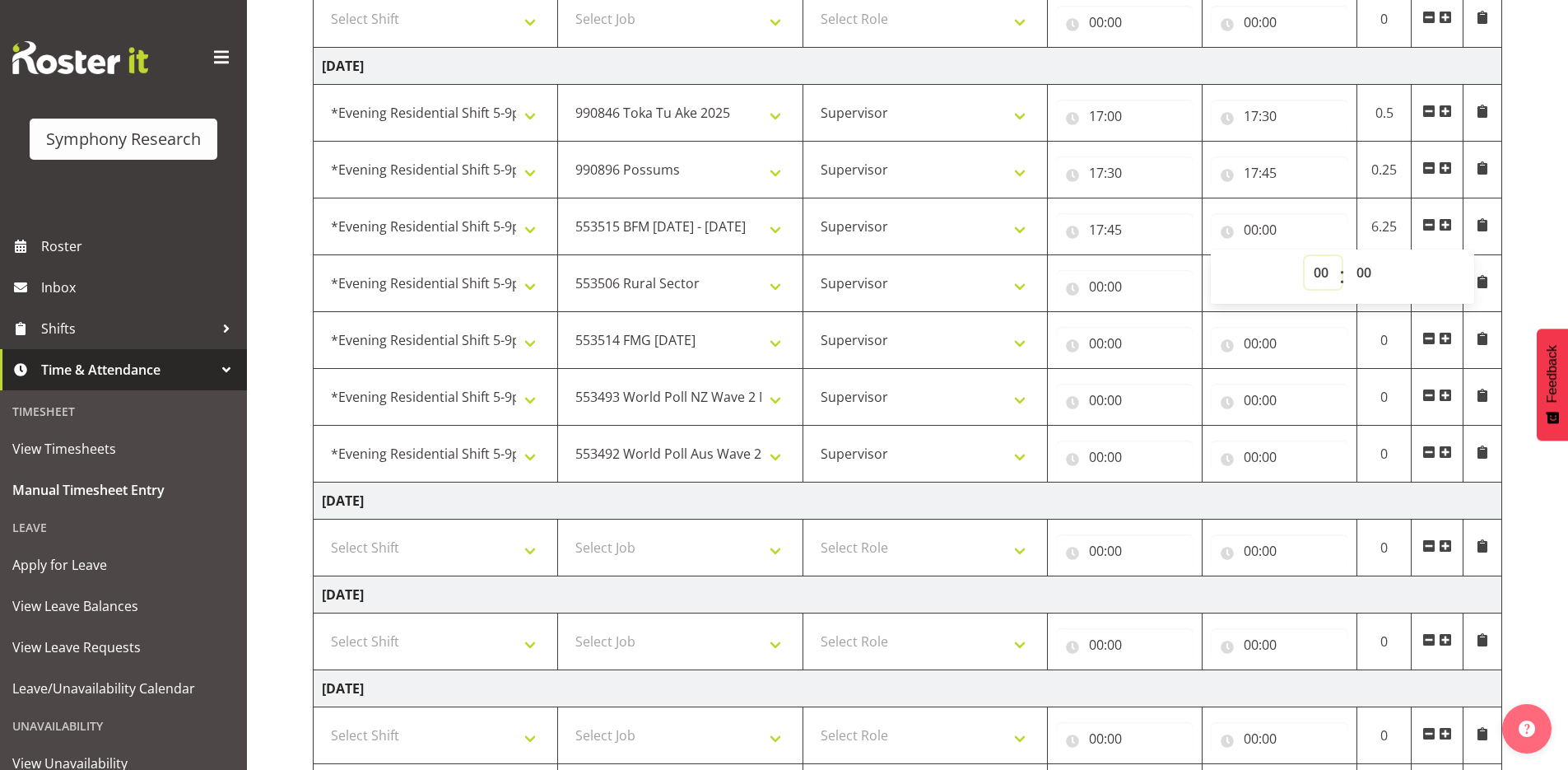
click at [1320, 273] on select "00 01 02 03 04 05 06 07 08 09 10 11 12 13 14 15 16 17 18 19 20 21 22 23" at bounding box center [1324, 272] width 37 height 33
select select "18"
click at [1305, 256] on select "00 01 02 03 04 05 06 07 08 09 10 11 12 13 14 15 16 17 18 19 20 21 22 23" at bounding box center [1324, 272] width 37 height 33
type input "18:00"
click at [1072, 286] on input "00:00" at bounding box center [1125, 286] width 138 height 33
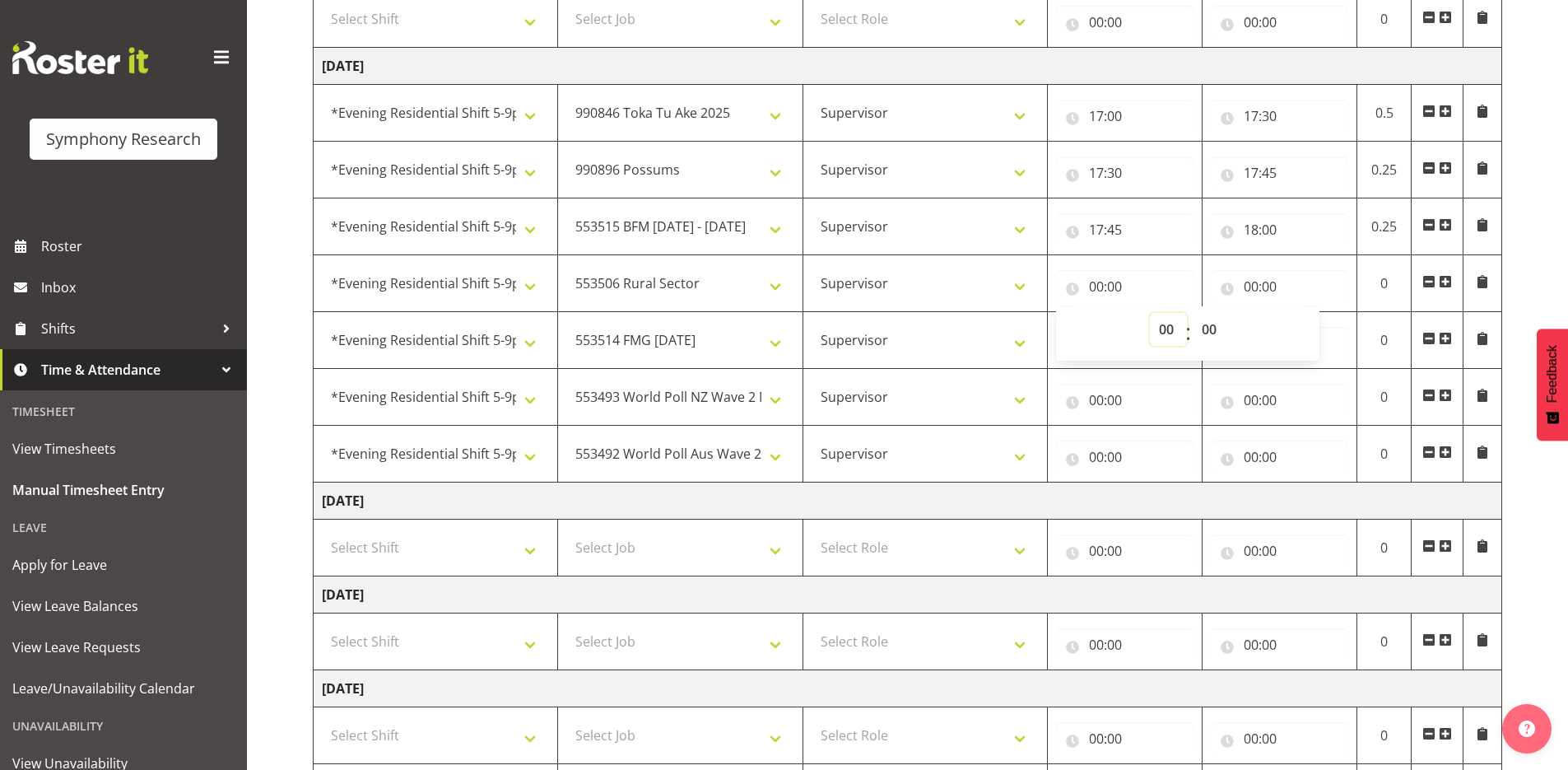
click at [1166, 331] on select "00 01 02 03 04 05 06 07 08 09 10 11 12 13 14 15 16 17 18 19 20 21 22 23" at bounding box center [1169, 329] width 37 height 33
select select "18"
click at [1150, 313] on select "00 01 02 03 04 05 06 07 08 09 10 11 12 13 14 15 16 17 18 19 20 21 22 23" at bounding box center [1169, 329] width 37 height 33
type input "18:00"
click at [1231, 288] on input "00:00" at bounding box center [1280, 286] width 138 height 33
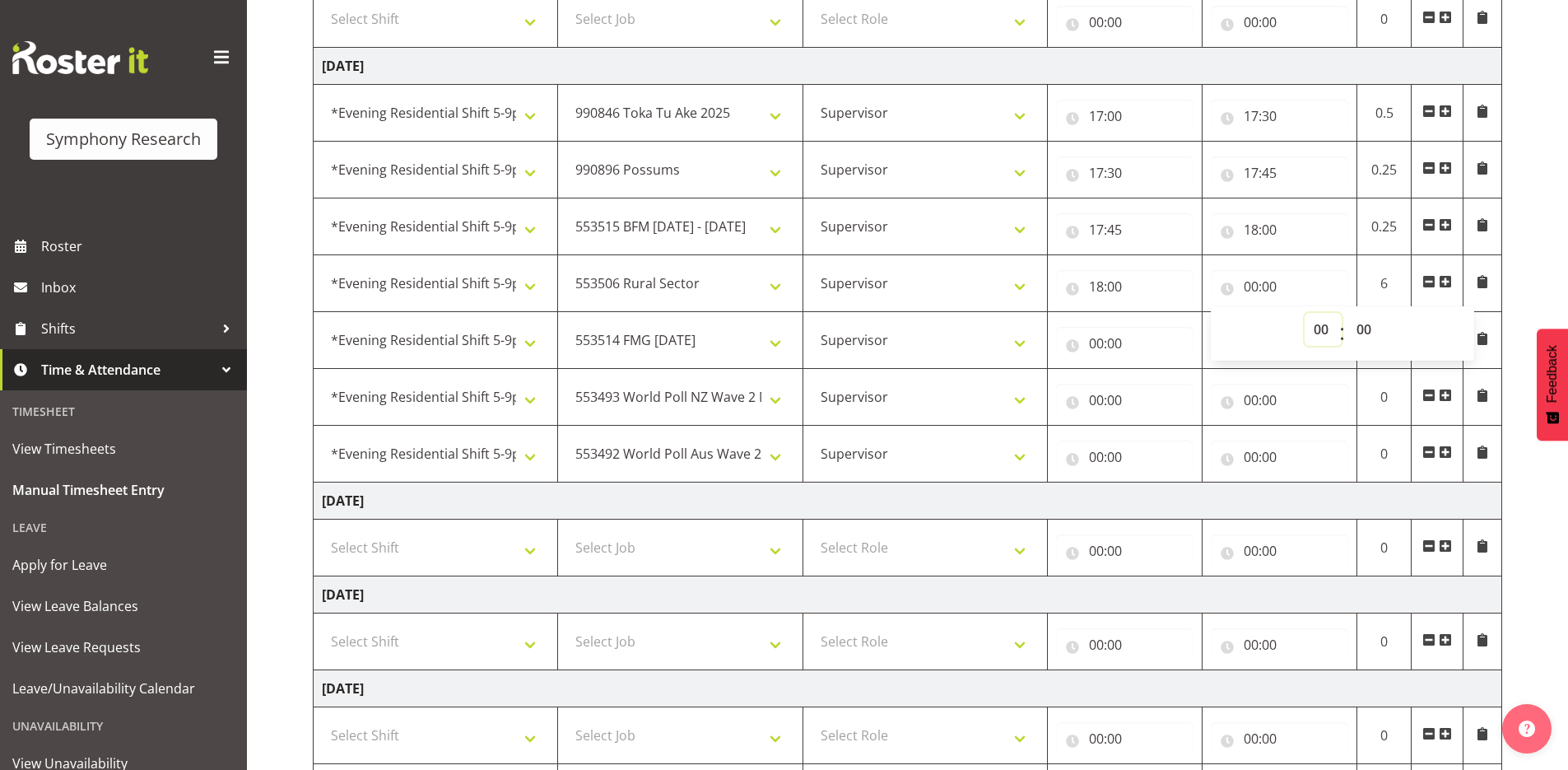
click at [1319, 330] on select "00 01 02 03 04 05 06 07 08 09 10 11 12 13 14 15 16 17 18 19 20 21 22 23" at bounding box center [1324, 329] width 37 height 33
select select "19"
click at [1305, 313] on select "00 01 02 03 04 05 06 07 08 09 10 11 12 13 14 15 16 17 18 19 20 21 22 23" at bounding box center [1324, 329] width 37 height 33
type input "19:00"
click at [1073, 346] on input "00:00" at bounding box center [1125, 343] width 138 height 33
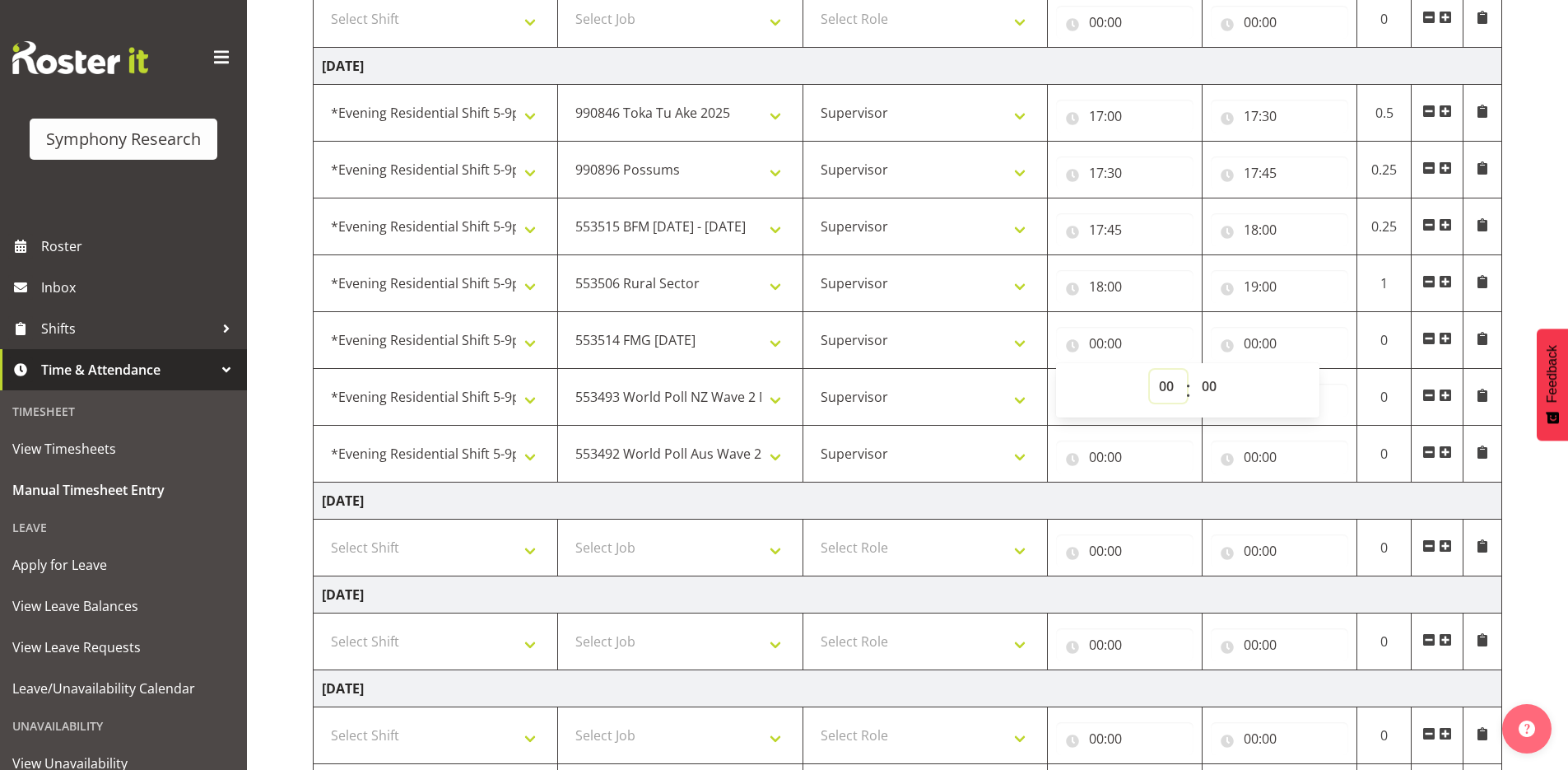
click at [1164, 385] on select "00 01 02 03 04 05 06 07 08 09 10 11 12 13 14 15 16 17 18 19 20 21 22 23" at bounding box center [1169, 385] width 37 height 33
select select "19"
click at [1150, 370] on select "00 01 02 03 04 05 06 07 08 09 10 11 12 13 14 15 16 17 18 19 20 21 22 23" at bounding box center [1169, 385] width 37 height 33
type input "19:00"
click at [1227, 346] on input "00:00" at bounding box center [1280, 343] width 138 height 33
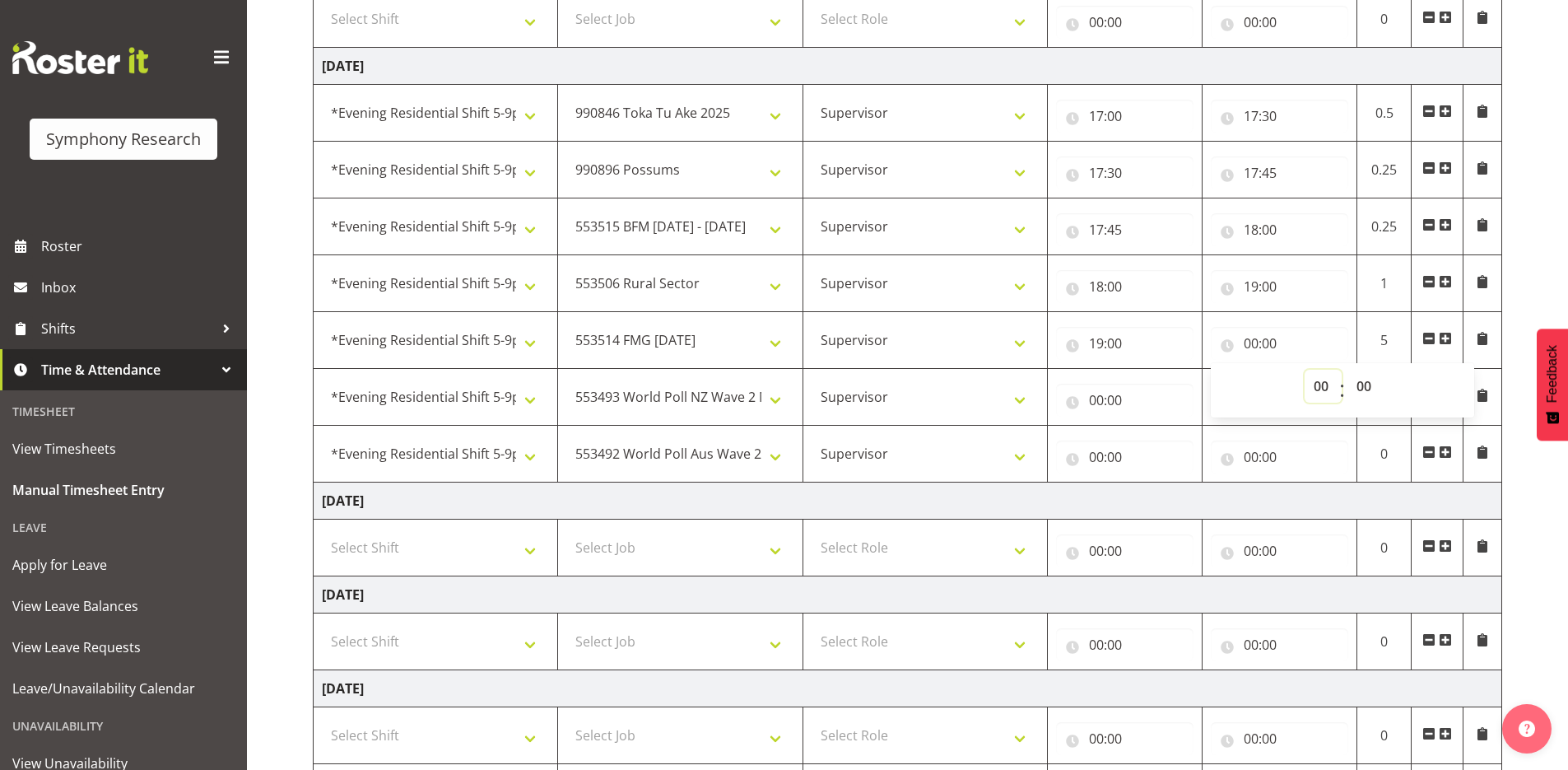
click at [1318, 387] on select "00 01 02 03 04 05 06 07 08 09 10 11 12 13 14 15 16 17 18 19 20 21 22 23" at bounding box center [1324, 385] width 37 height 33
select select "21"
click at [1305, 370] on select "00 01 02 03 04 05 06 07 08 09 10 11 12 13 14 15 16 17 18 19 20 21 22 23" at bounding box center [1324, 385] width 37 height 33
type input "21:00"
click at [1361, 383] on select "00 01 02 03 04 05 06 07 08 09 10 11 12 13 14 15 16 17 18 19 20 21 22 23 24 25 2…" at bounding box center [1366, 385] width 37 height 33
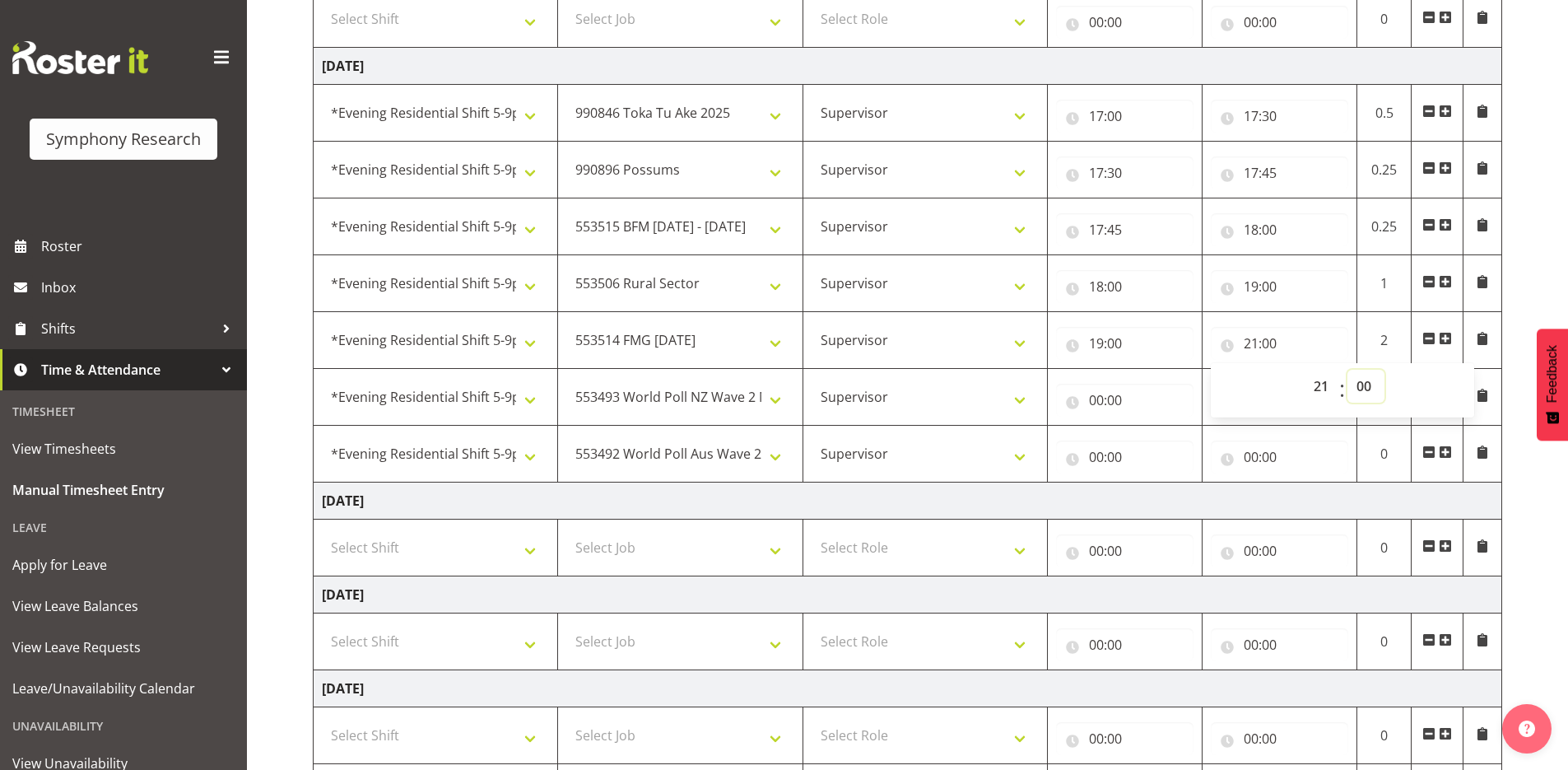
select select "30"
click at [1348, 370] on select "00 01 02 03 04 05 06 07 08 09 10 11 12 13 14 15 16 17 18 19 20 21 22 23 24 25 2…" at bounding box center [1366, 385] width 37 height 33
type input "21:30"
click at [1082, 402] on input "00:00" at bounding box center [1125, 400] width 138 height 33
click at [1163, 443] on select "00 01 02 03 04 05 06 07 08 09 10 11 12 13 14 15 16 17 18 19 20 21 22 23" at bounding box center [1169, 443] width 37 height 33
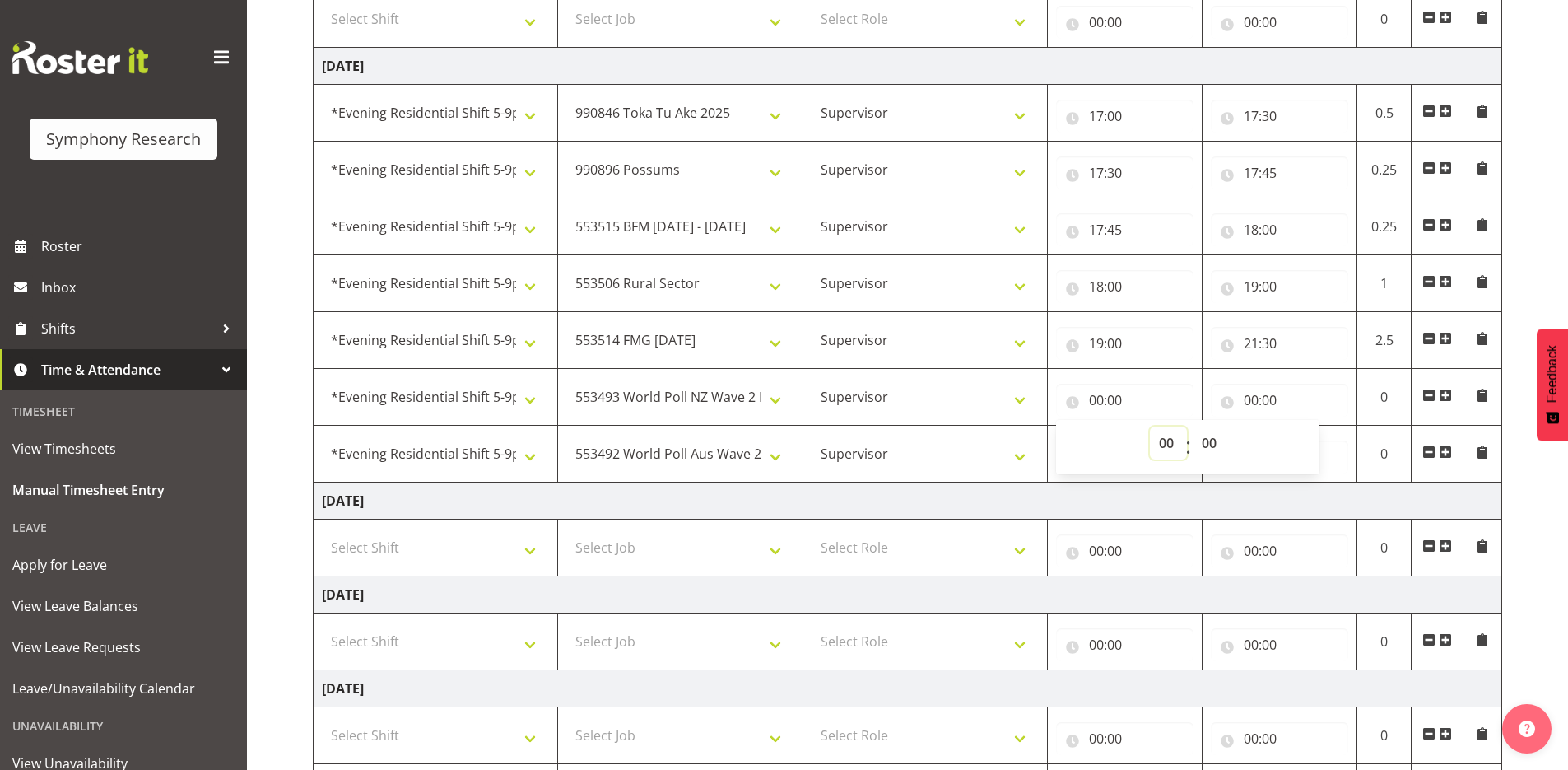
select select "21"
click at [1150, 427] on select "00 01 02 03 04 05 06 07 08 09 10 11 12 13 14 15 16 17 18 19 20 21 22 23" at bounding box center [1169, 443] width 37 height 33
type input "21:00"
click at [1213, 447] on select "00 01 02 03 04 05 06 07 08 09 10 11 12 13 14 15 16 17 18 19 20 21 22 23 24 25 2…" at bounding box center [1212, 443] width 37 height 33
select select "30"
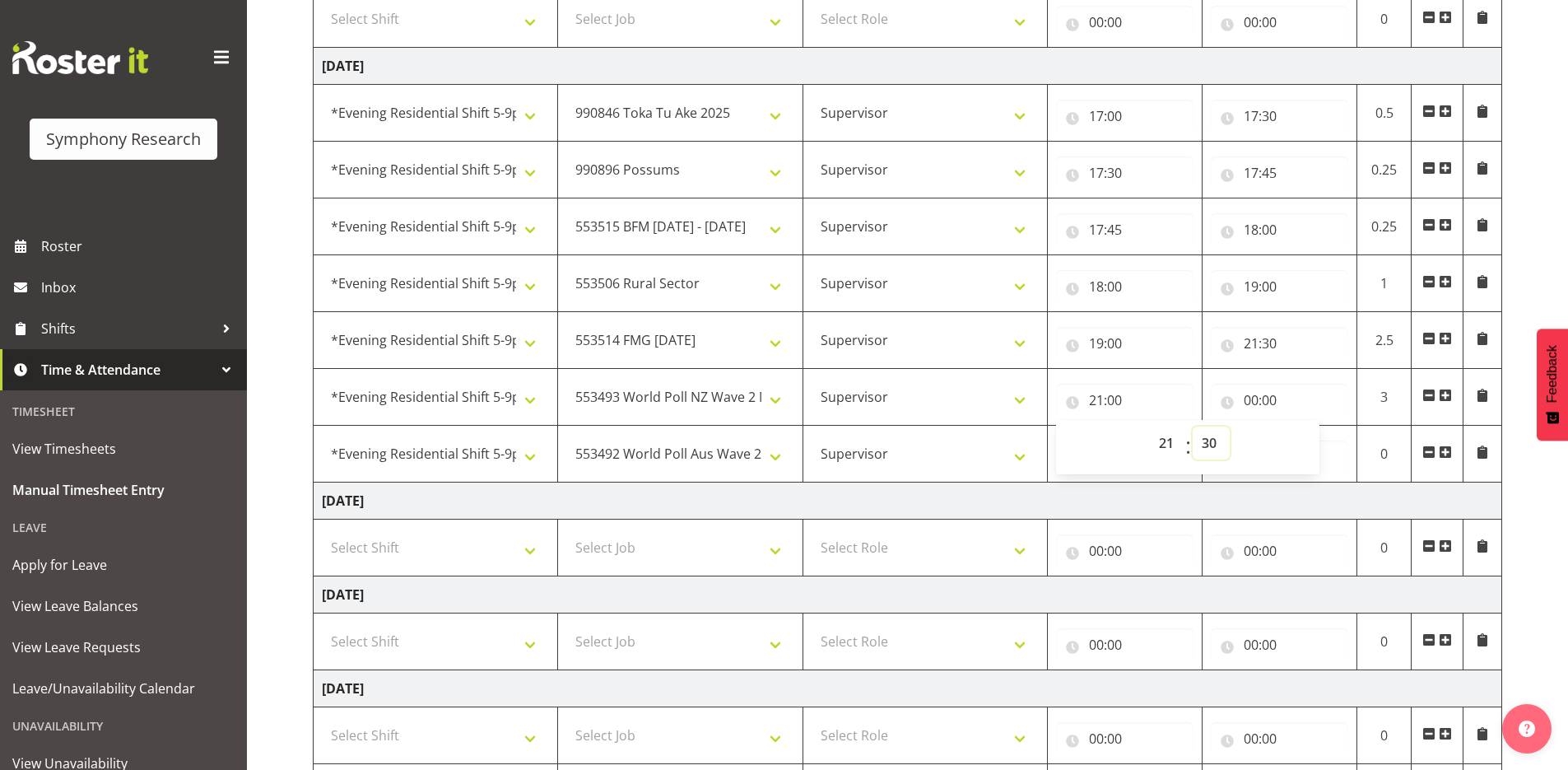
click at [1193, 427] on select "00 01 02 03 04 05 06 07 08 09 10 11 12 13 14 15 16 17 18 19 20 21 22 23 24 25 2…" at bounding box center [1212, 443] width 37 height 33
type input "21:30"
click at [1230, 398] on input "00:00" at bounding box center [1280, 400] width 138 height 33
click at [1320, 445] on select "00 01 02 03 04 05 06 07 08 09 10 11 12 13 14 15 16 17 18 19 20 21 22 23" at bounding box center [1324, 443] width 37 height 33
select select "21"
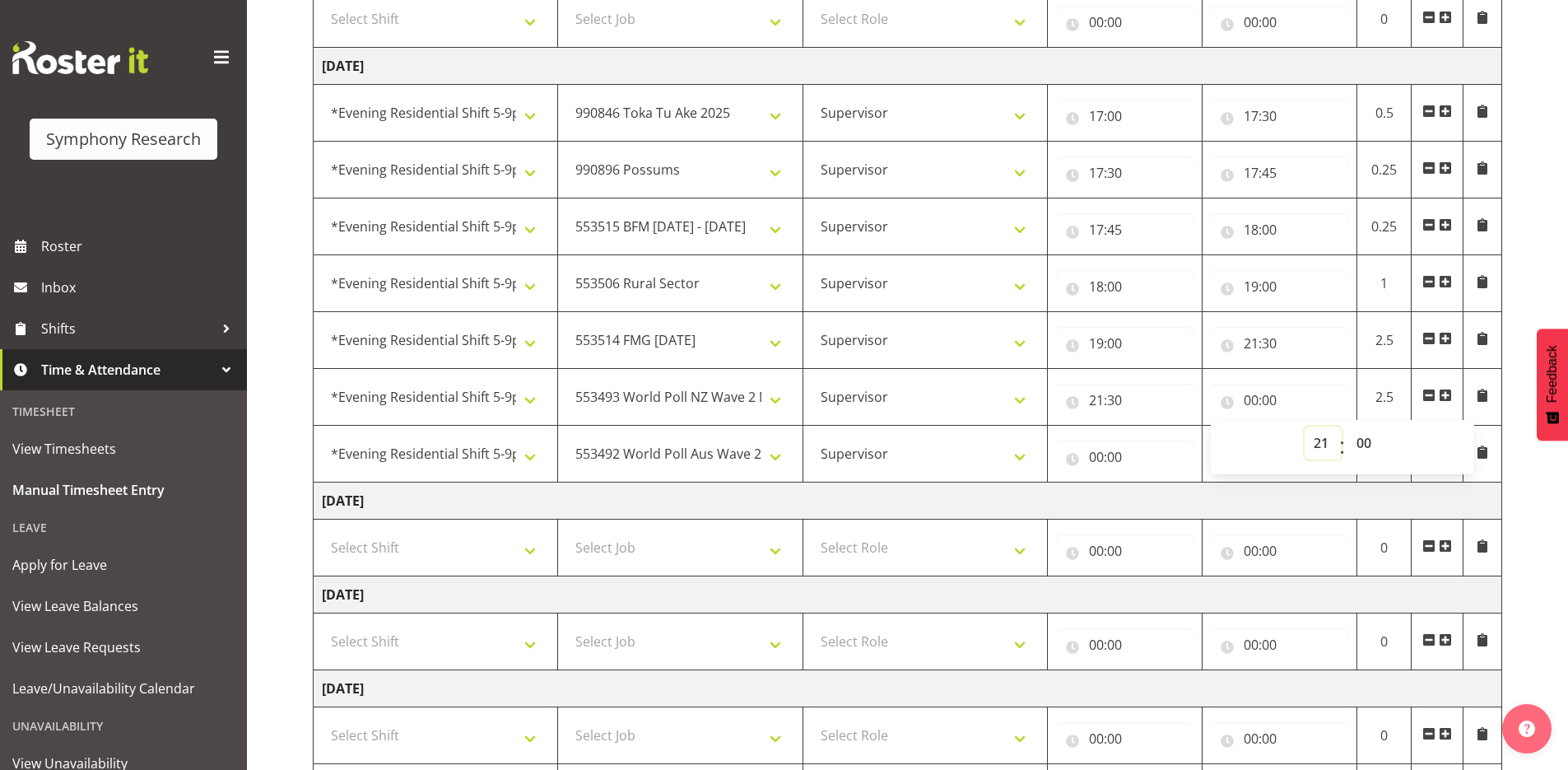
click at [1305, 427] on select "00 01 02 03 04 05 06 07 08 09 10 11 12 13 14 15 16 17 18 19 20 21 22 23" at bounding box center [1324, 443] width 37 height 33
type input "21:00"
click at [1367, 440] on select "00 01 02 03 04 05 06 07 08 09 10 11 12 13 14 15 16 17 18 19 20 21 22 23 24 25 2…" at bounding box center [1366, 443] width 37 height 33
select select "45"
click at [1348, 427] on select "00 01 02 03 04 05 06 07 08 09 10 11 12 13 14 15 16 17 18 19 20 21 22 23 24 25 2…" at bounding box center [1366, 443] width 37 height 33
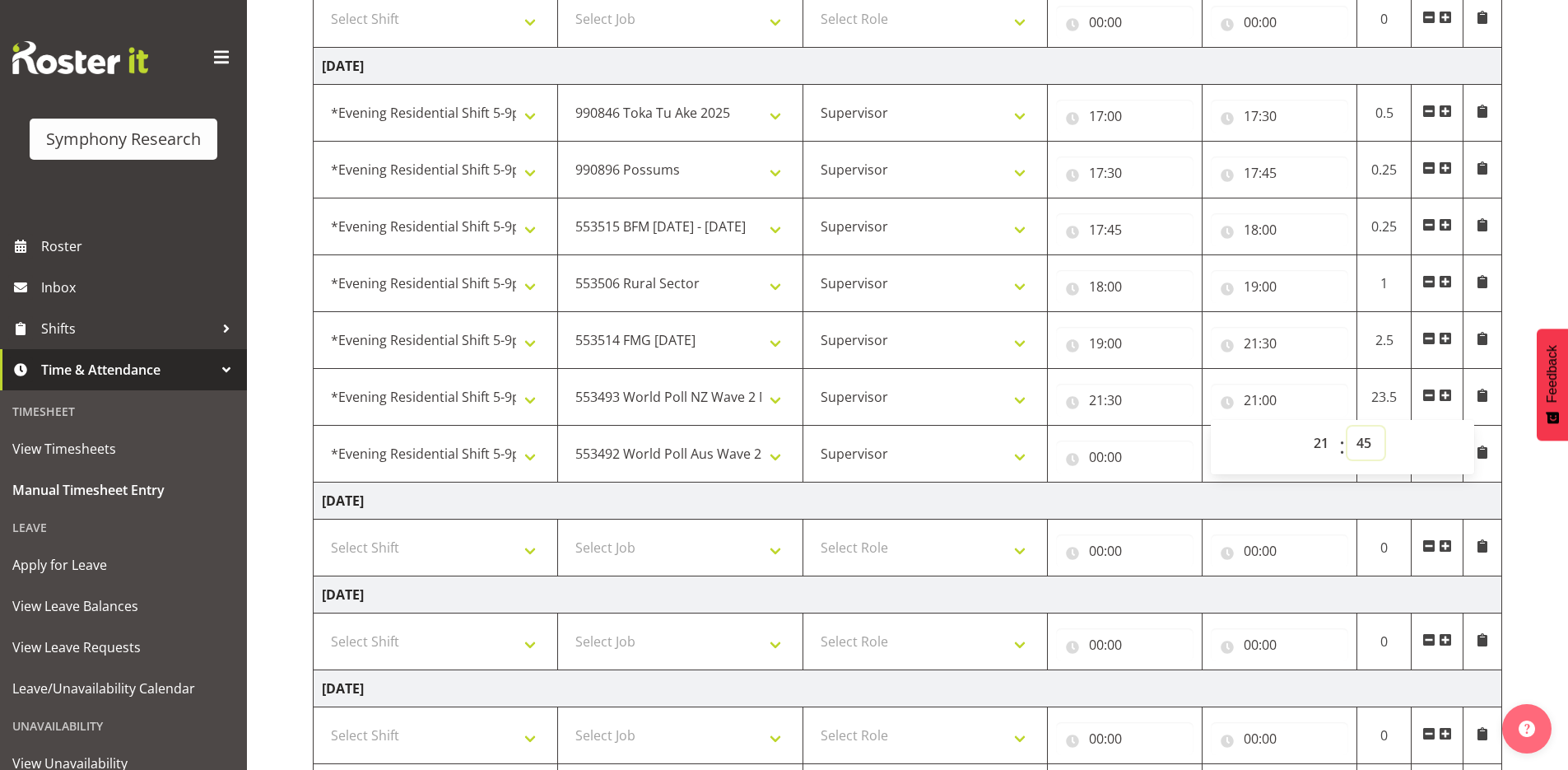
type input "21:45"
click at [1079, 459] on input "00:00" at bounding box center [1125, 456] width 138 height 33
click at [1162, 499] on select "00 01 02 03 04 05 06 07 08 09 10 11 12 13 14 15 16 17 18 19 20 21 22 23" at bounding box center [1169, 499] width 37 height 33
select select "21"
click at [1150, 483] on select "00 01 02 03 04 05 06 07 08 09 10 11 12 13 14 15 16 17 18 19 20 21 22 23" at bounding box center [1169, 499] width 37 height 33
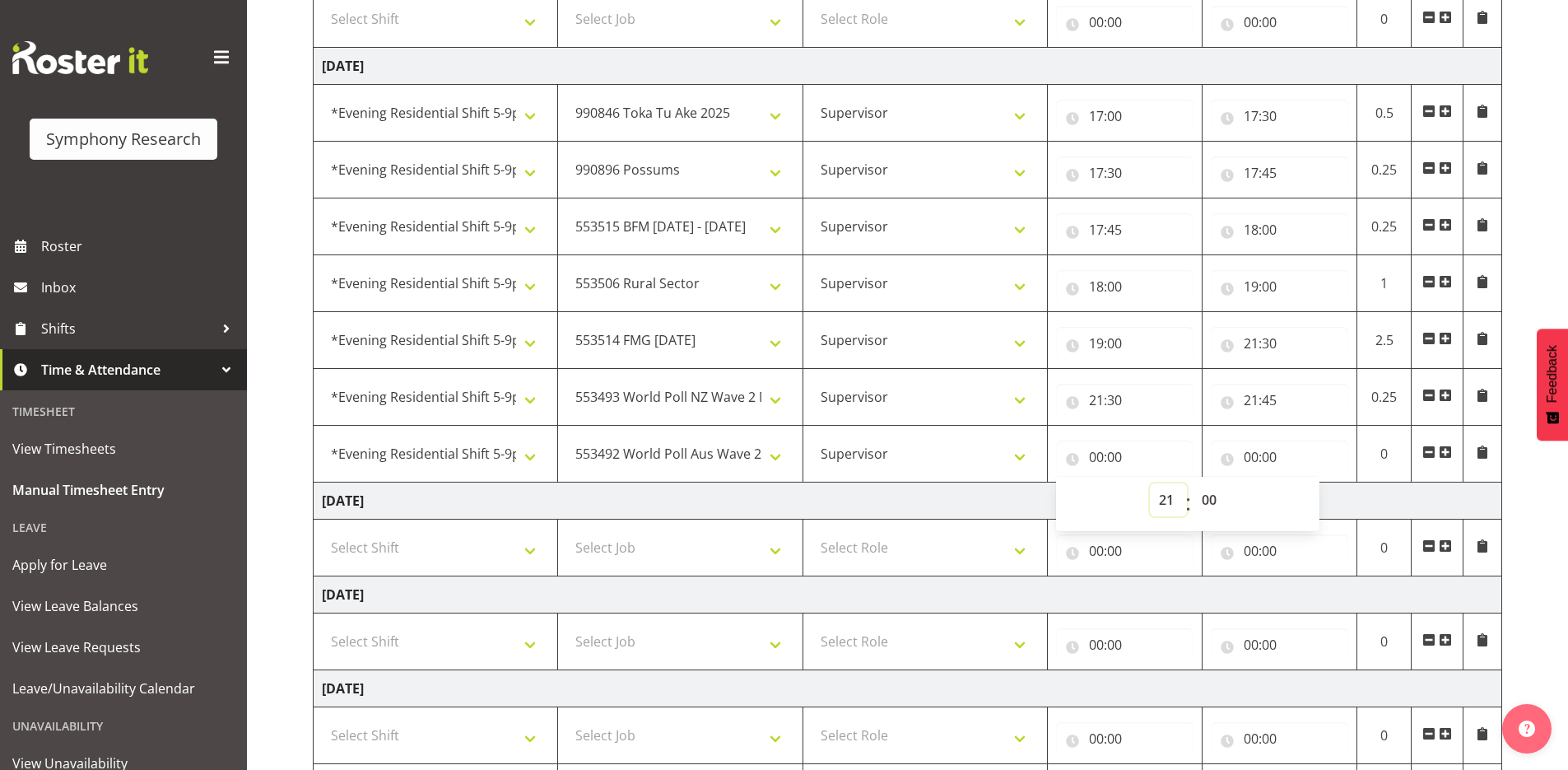
type input "21:00"
click at [1205, 497] on select "00 01 02 03 04 05 06 07 08 09 10 11 12 13 14 15 16 17 18 19 20 21 22 23 24 25 2…" at bounding box center [1212, 499] width 37 height 33
select select "45"
click at [1193, 483] on select "00 01 02 03 04 05 06 07 08 09 10 11 12 13 14 15 16 17 18 19 20 21 22 23 24 25 2…" at bounding box center [1212, 499] width 37 height 33
type input "21:45"
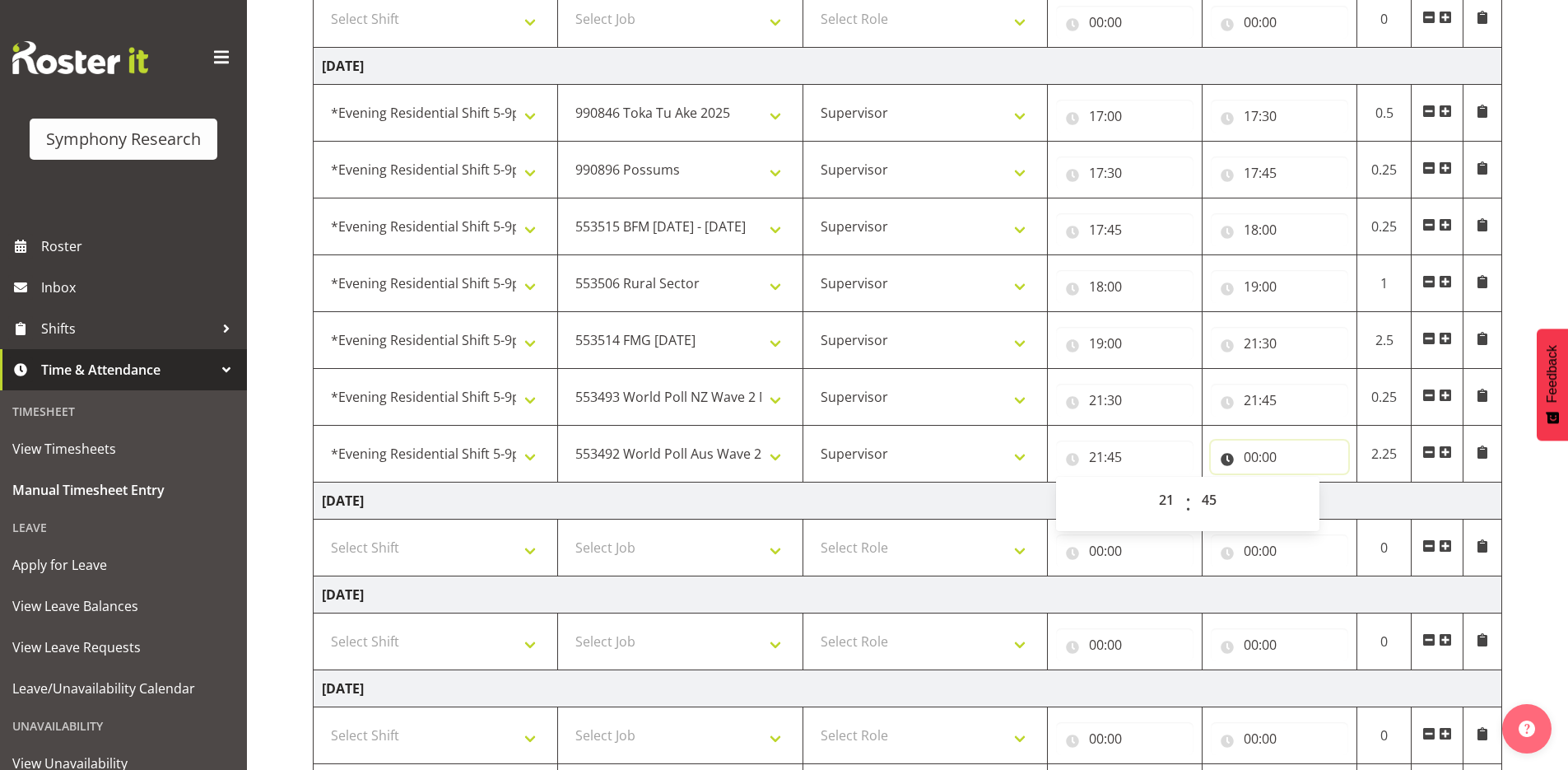
click at [1234, 457] on input "00:00" at bounding box center [1280, 456] width 138 height 33
click at [1317, 498] on select "00 01 02 03 04 05 06 07 08 09 10 11 12 13 14 15 16 17 18 19 20 21 22 23" at bounding box center [1324, 499] width 37 height 33
select select "22"
click at [1305, 483] on select "00 01 02 03 04 05 06 07 08 09 10 11 12 13 14 15 16 17 18 19 20 21 22 23" at bounding box center [1324, 499] width 37 height 33
type input "22:00"
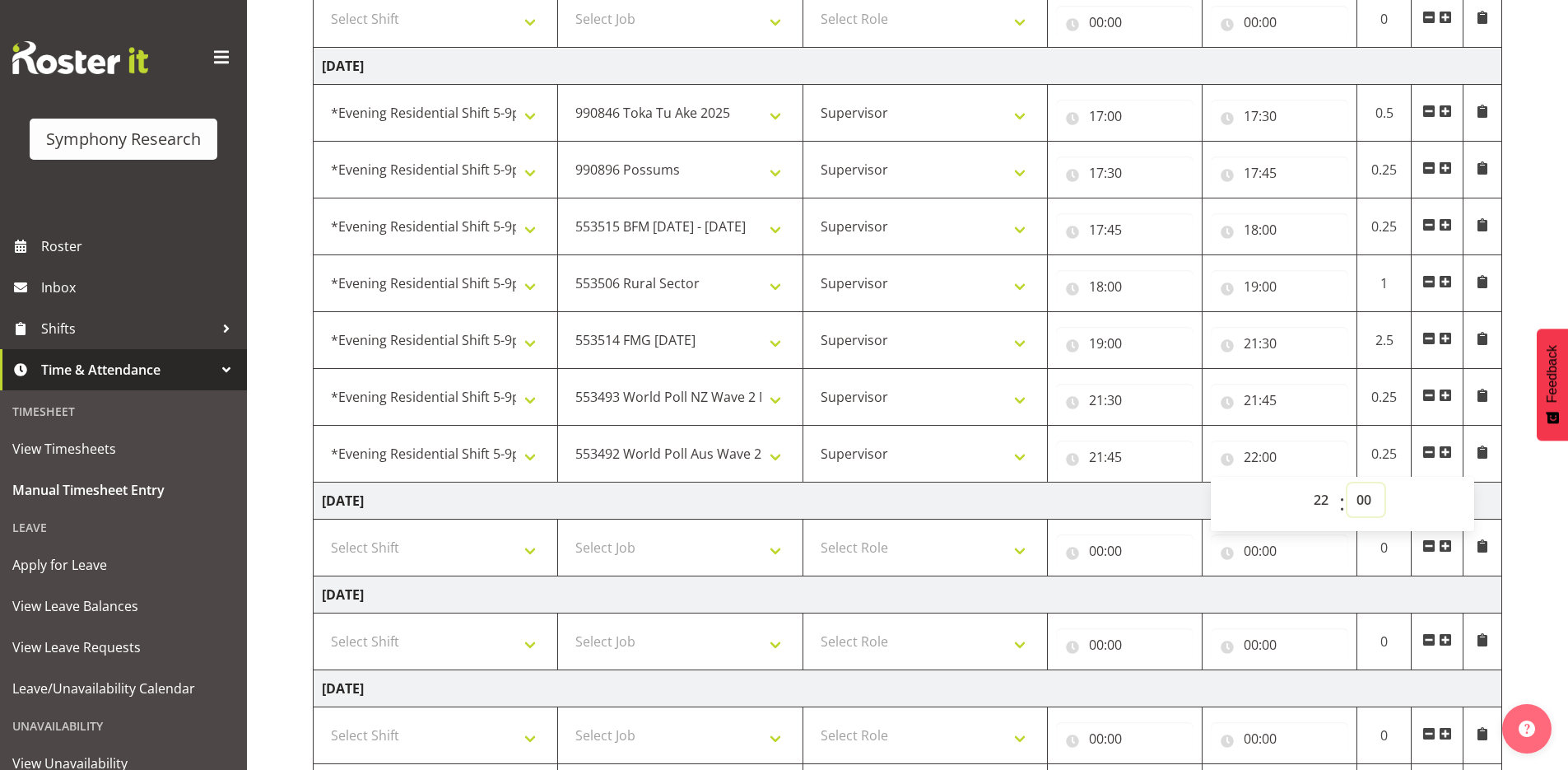
click at [1368, 499] on select "00 01 02 03 04 05 06 07 08 09 10 11 12 13 14 15 16 17 18 19 20 21 22 23 24 25 2…" at bounding box center [1366, 499] width 37 height 33
select select "45"
click at [1348, 483] on select "00 01 02 03 04 05 06 07 08 09 10 11 12 13 14 15 16 17 18 19 20 21 22 23 24 25 2…" at bounding box center [1366, 499] width 37 height 33
type input "22:45"
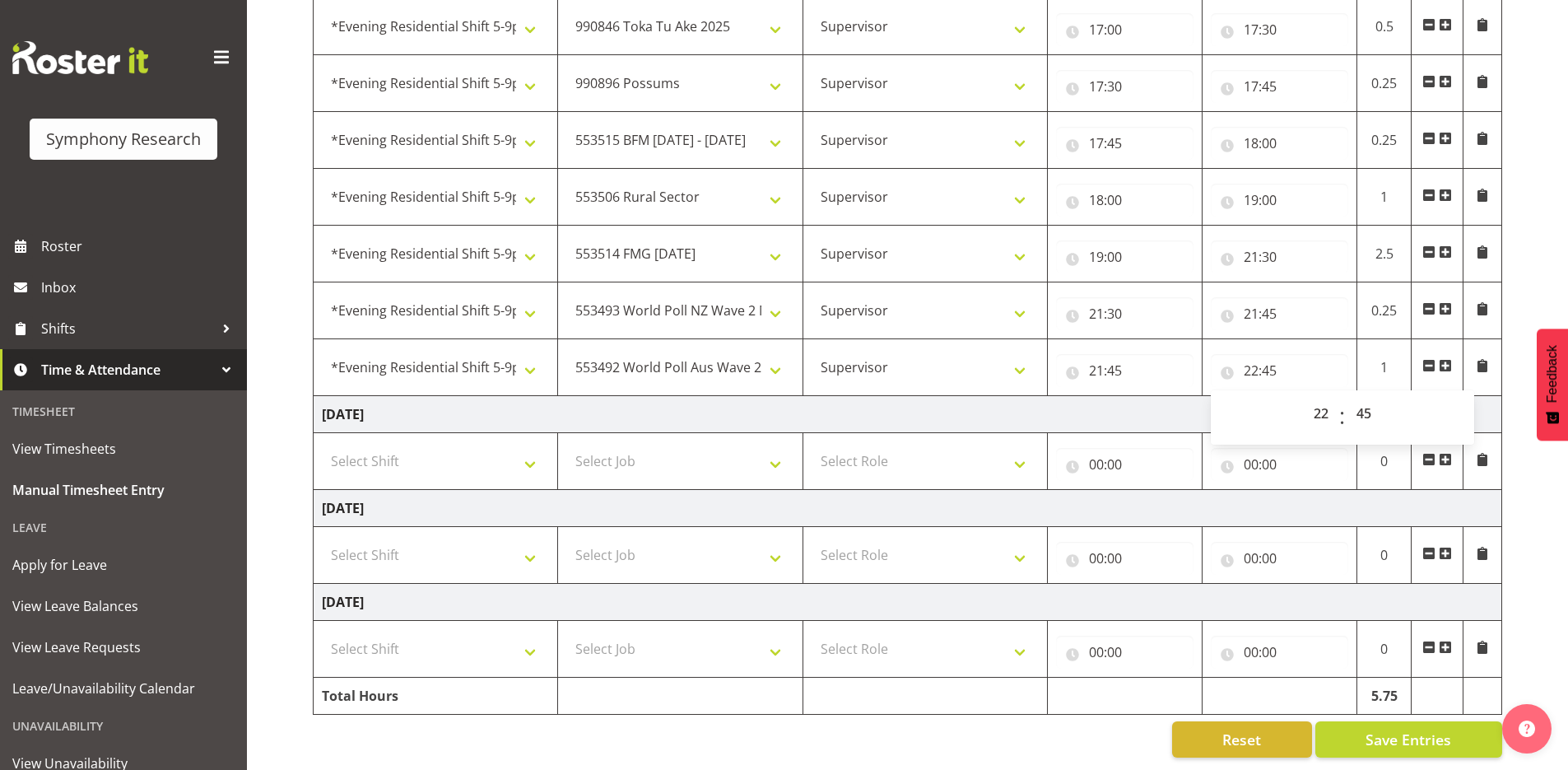
click at [1534, 191] on div "September 29th - October 5th 2025 Shift Job Role Start Time End Time Total Mond…" at bounding box center [941, 161] width 1256 height 1216
click at [1398, 729] on span "Save Entries" at bounding box center [1408, 739] width 86 height 21
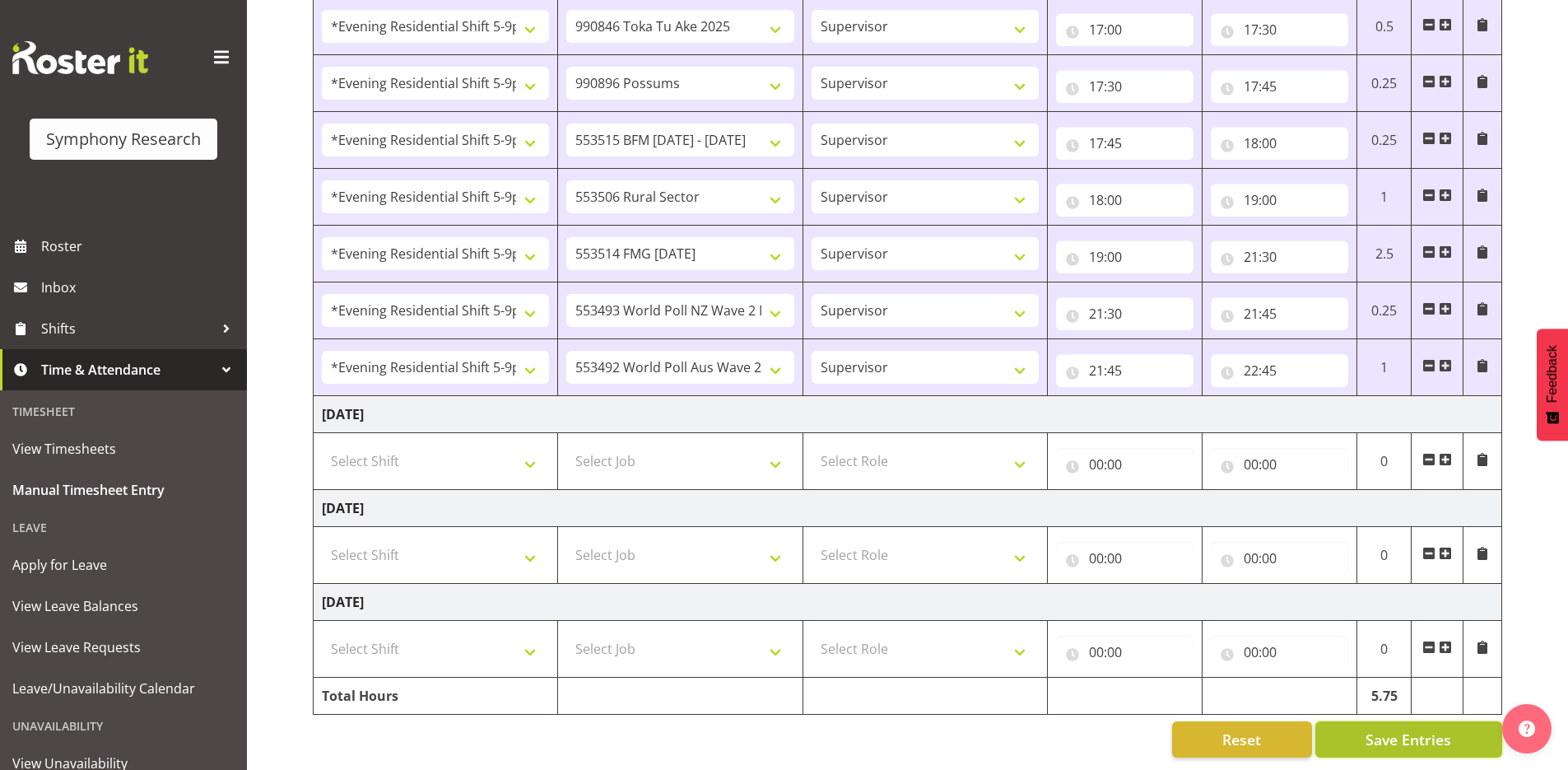
click at [1448, 729] on span "Save Entries" at bounding box center [1408, 739] width 86 height 21
click at [1427, 729] on span "Save Entries" at bounding box center [1408, 739] width 86 height 21
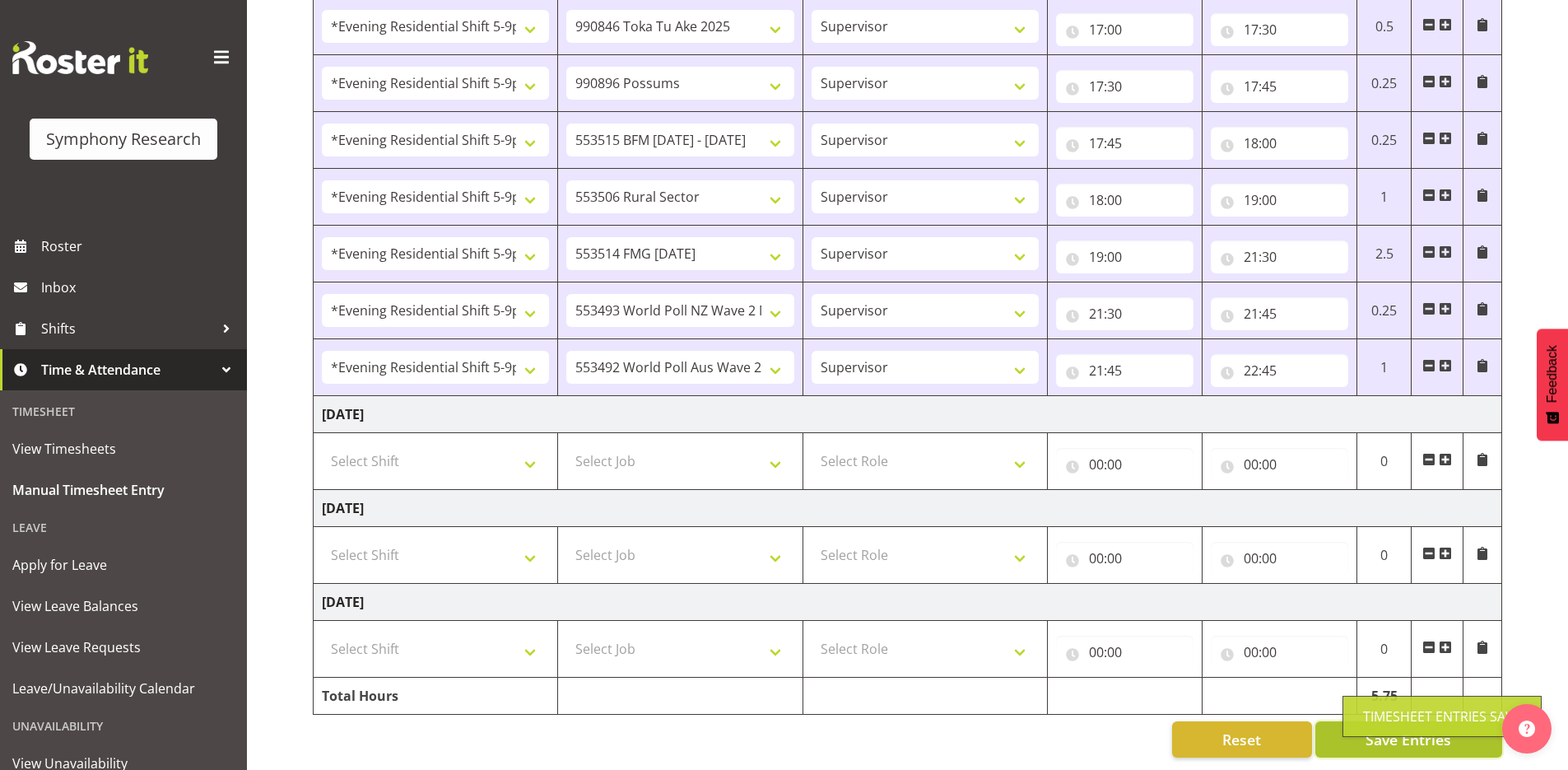
click at [1390, 731] on div "Timesheet Entries Save" at bounding box center [1443, 716] width 199 height 41
click at [1390, 731] on span "Save Entries" at bounding box center [1408, 739] width 86 height 21
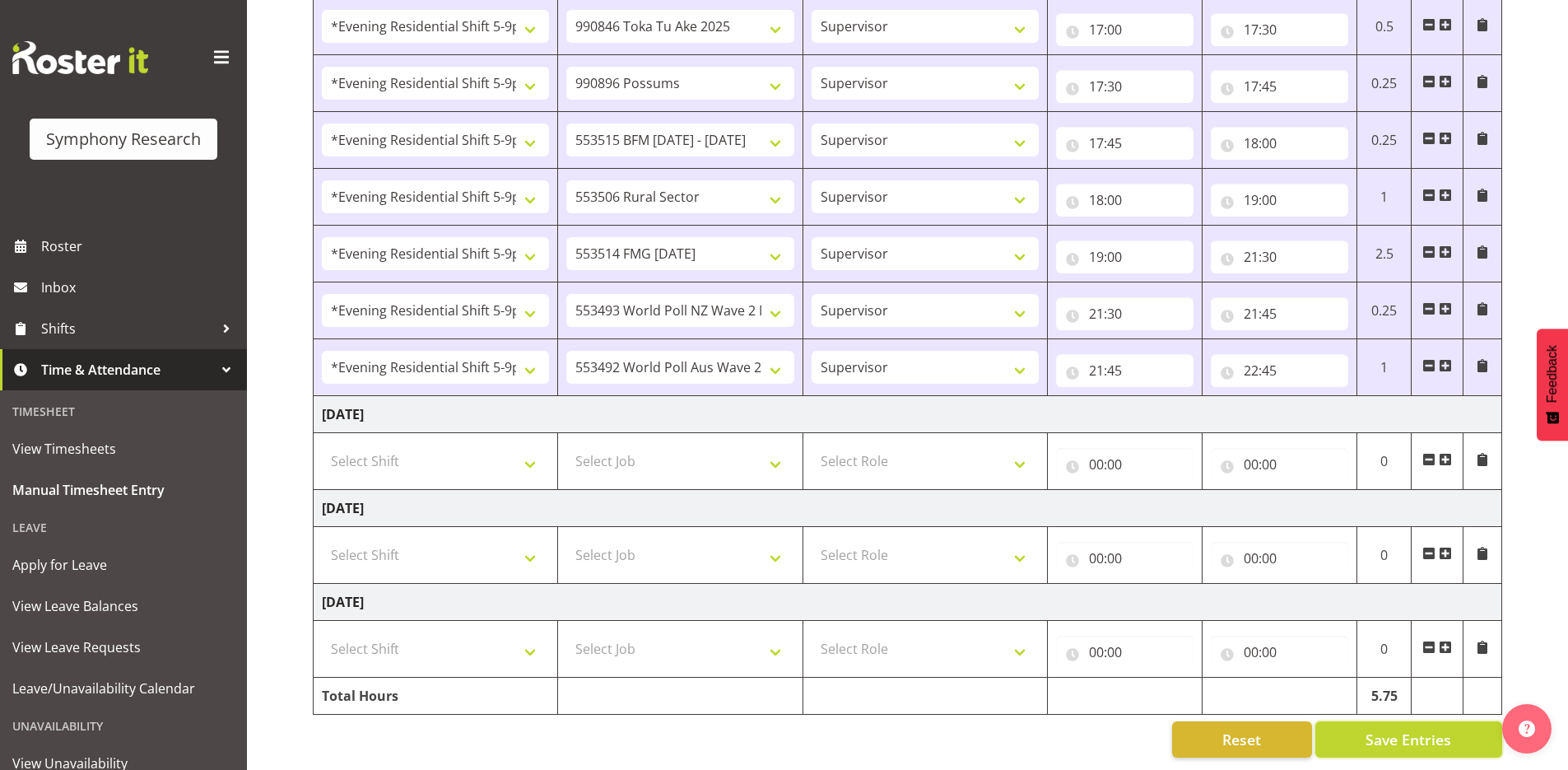
click at [1390, 731] on span "Save Entries" at bounding box center [1408, 739] width 86 height 21
click at [1391, 732] on span "Save Entries" at bounding box center [1408, 739] width 86 height 21
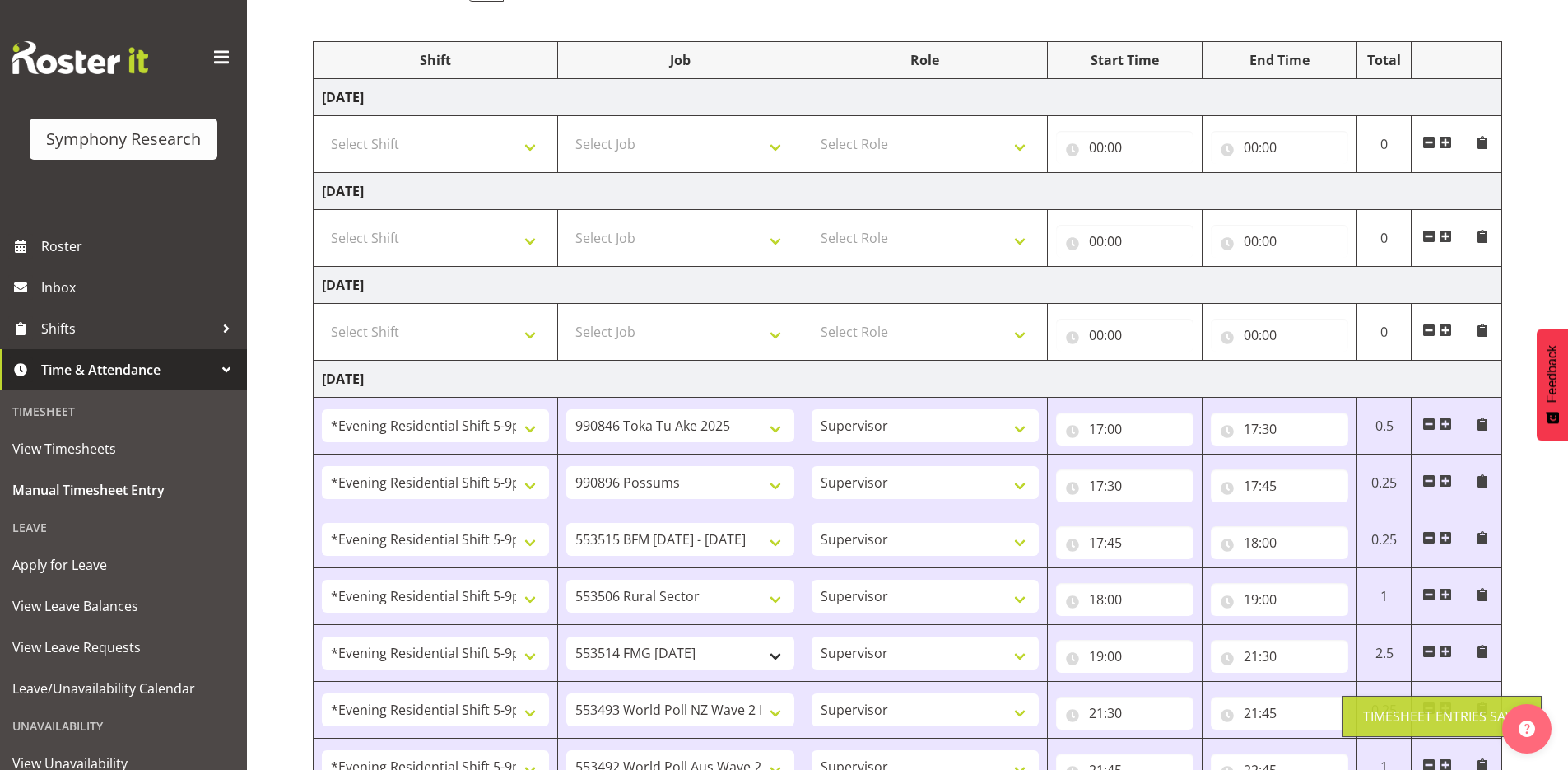
scroll to position [511, 0]
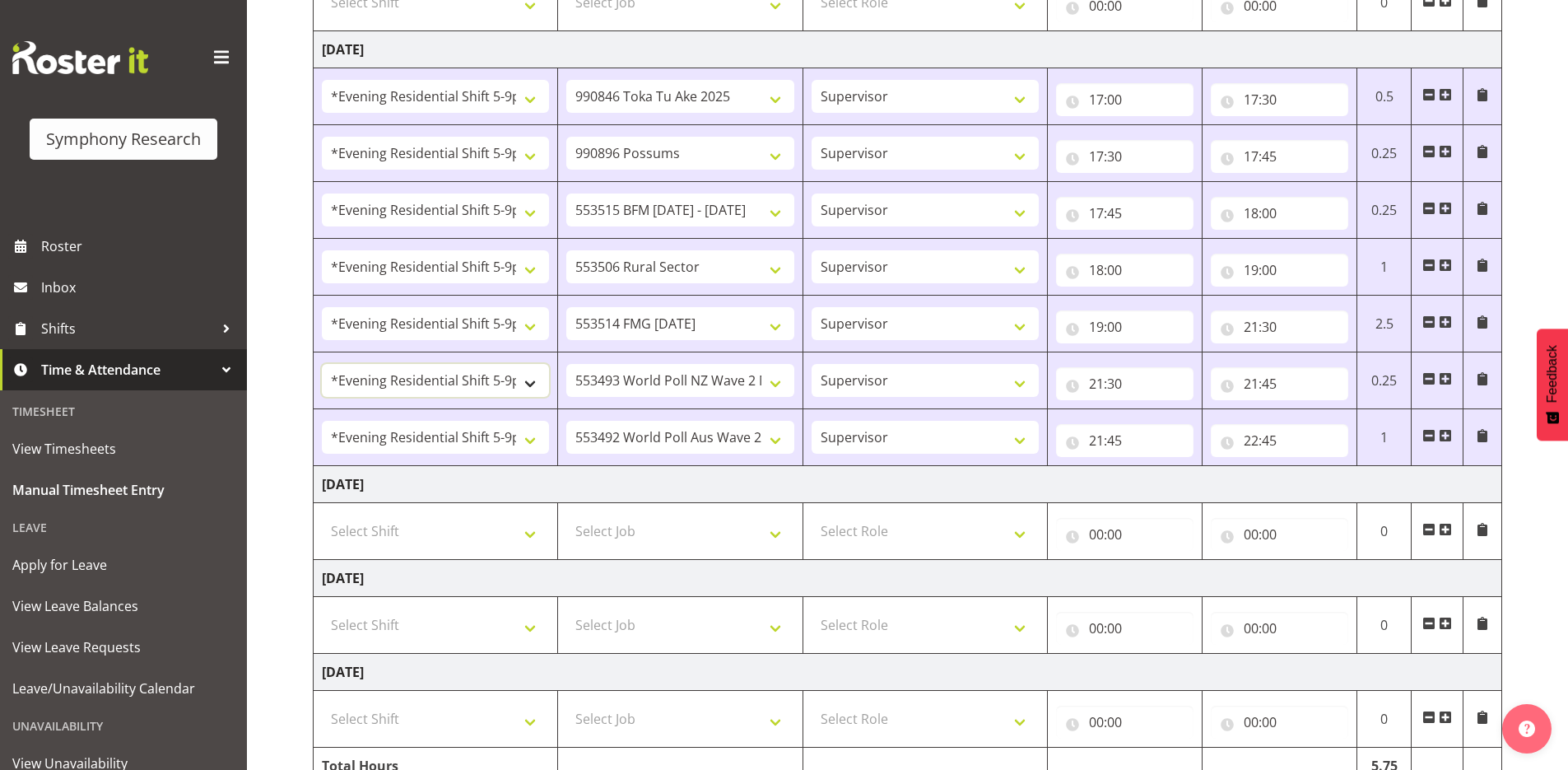
click at [530, 382] on select "!!Weekend Residential (Roster IT Shift Label) *Business 9/10am ~ 4:30pm *Busine…" at bounding box center [436, 380] width 228 height 33
select select "57511"
click at [322, 364] on select "!!Weekend Residential (Roster IT Shift Label) *Business 9/10am ~ 4:30pm *Busine…" at bounding box center [436, 380] width 228 height 33
click at [530, 438] on select "!!Weekend Residential (Roster IT Shift Label) *Business 9/10am ~ 4:30pm *Busine…" at bounding box center [436, 437] width 228 height 33
select select "57511"
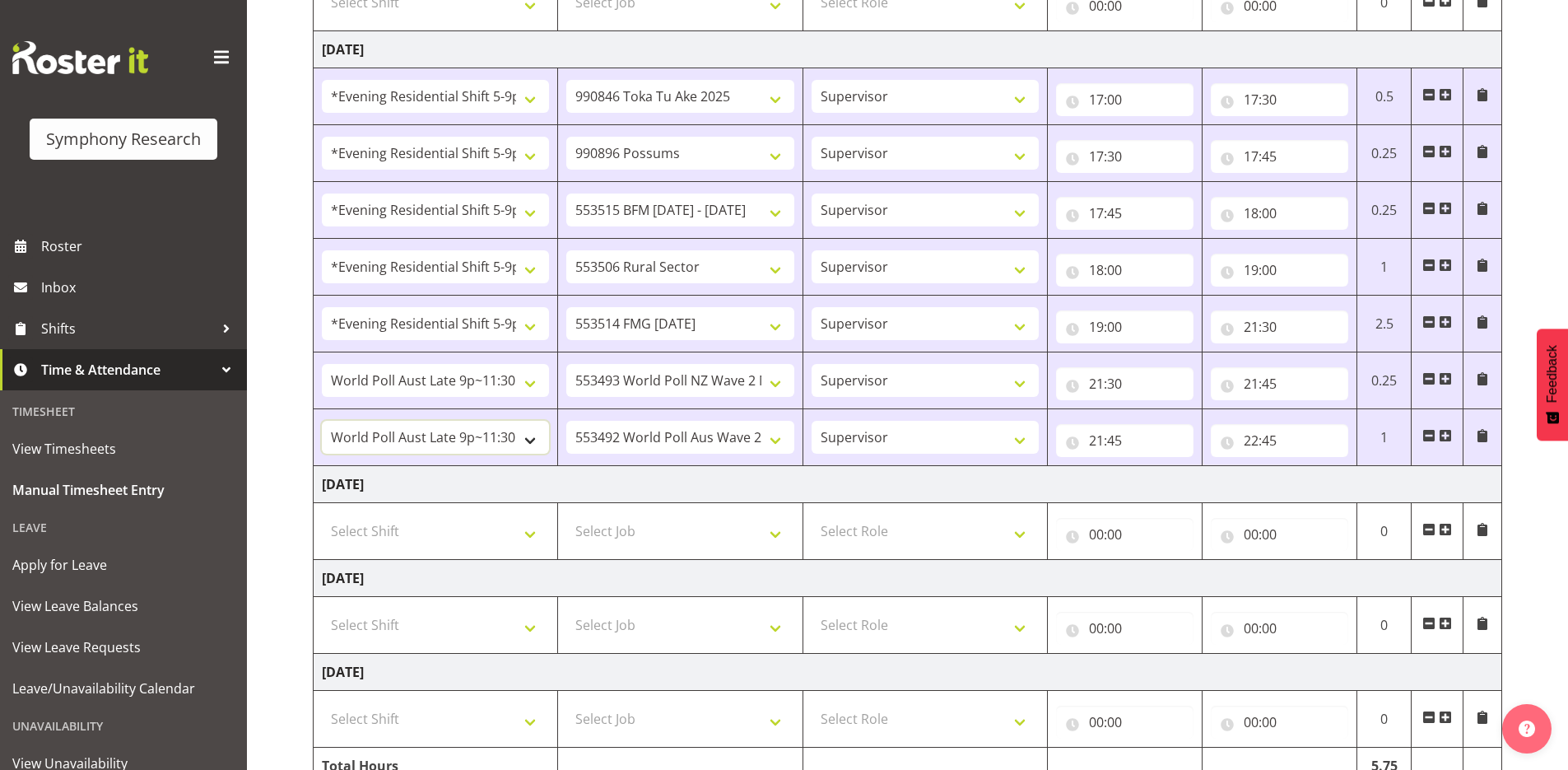
click at [322, 421] on select "!!Weekend Residential (Roster IT Shift Label) *Business 9/10am ~ 4:30pm *Busine…" at bounding box center [436, 437] width 228 height 33
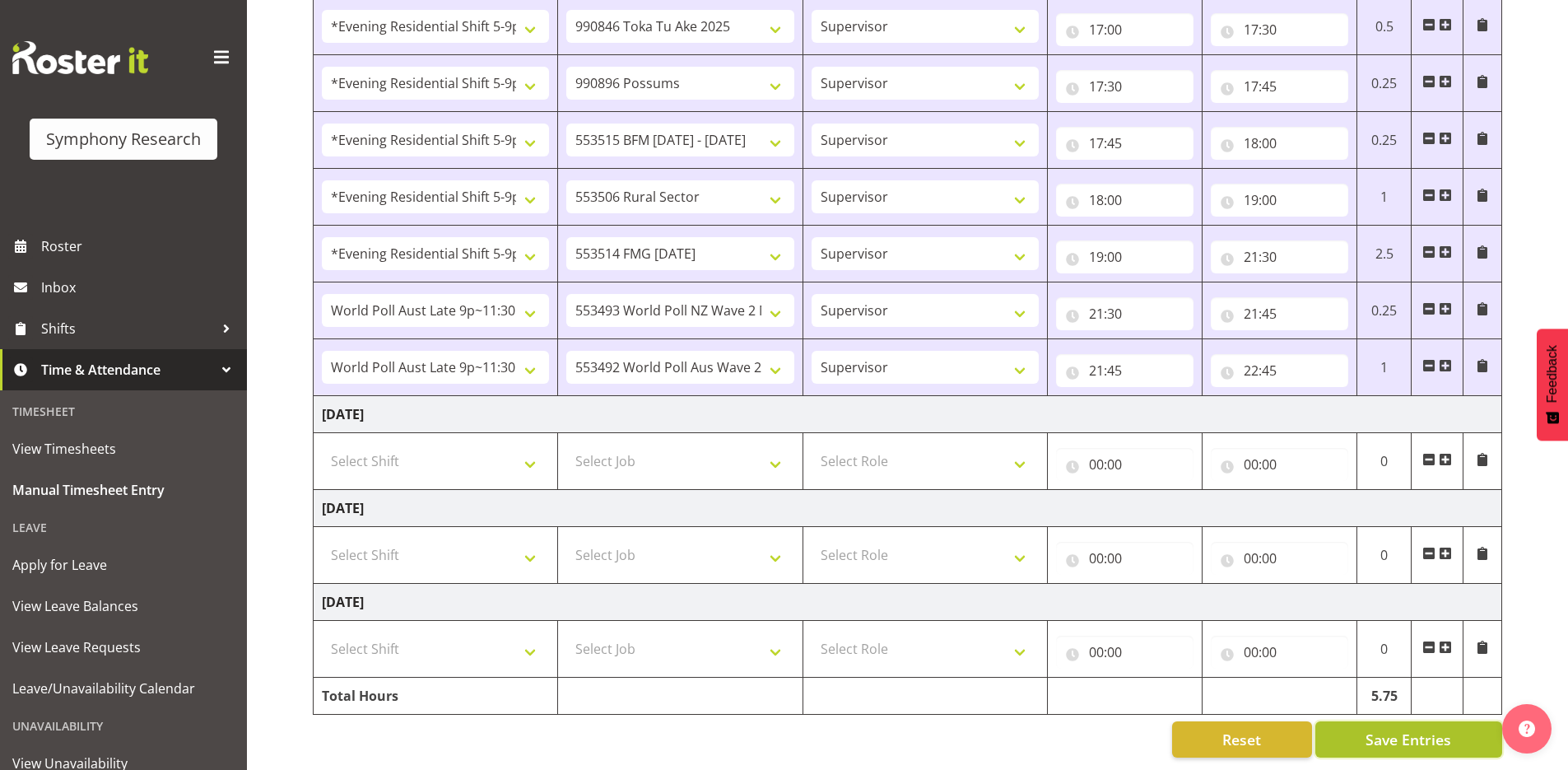
click at [1422, 729] on span "Save Entries" at bounding box center [1408, 739] width 86 height 21
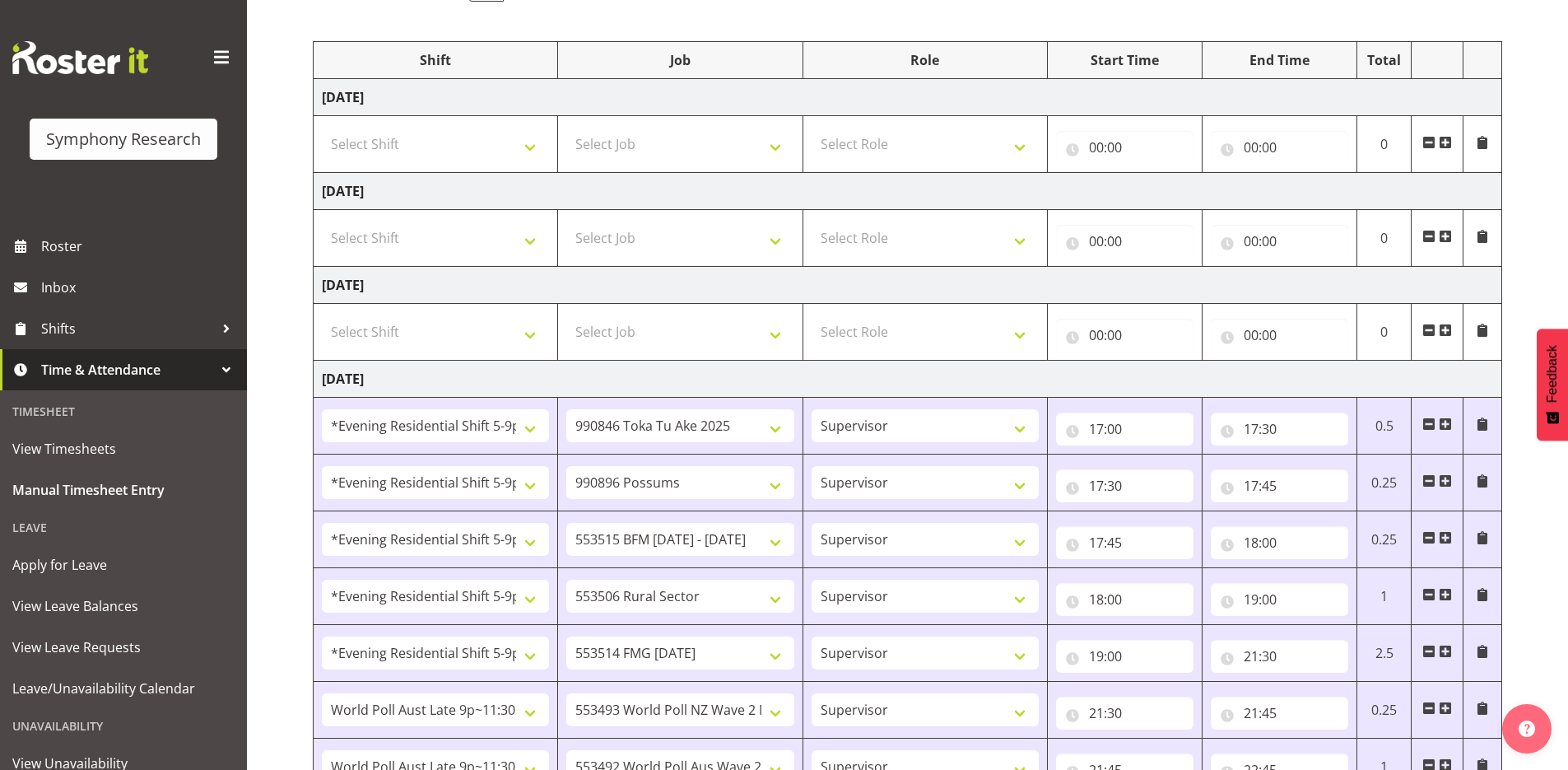
scroll to position [0, 0]
